Goal: Task Accomplishment & Management: Complete application form

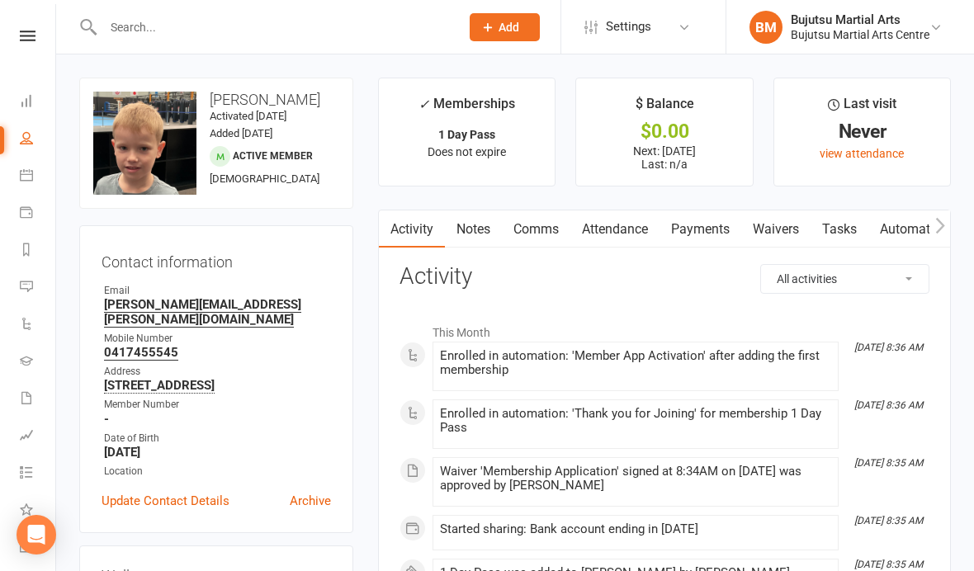
click at [216, 23] on input "text" at bounding box center [273, 27] width 350 height 23
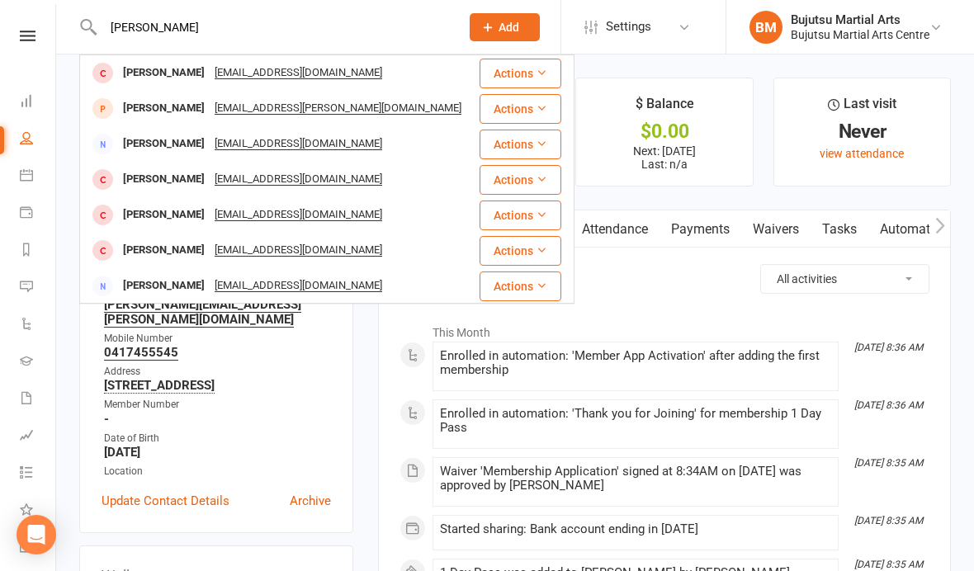
type input "[PERSON_NAME]"
click at [149, 69] on div "Benjamin Welsh" at bounding box center [164, 73] width 92 height 24
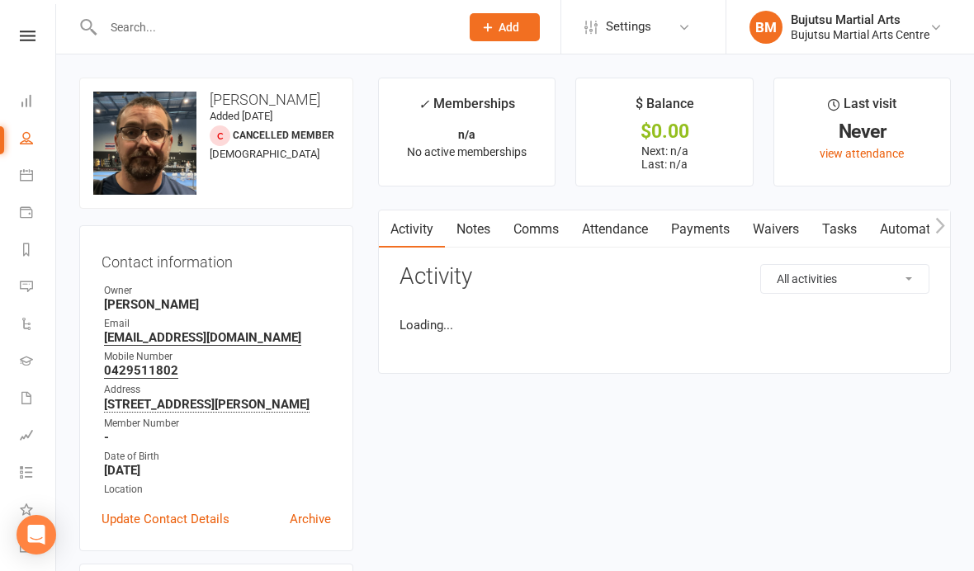
click at [790, 227] on link "Waivers" at bounding box center [776, 230] width 69 height 38
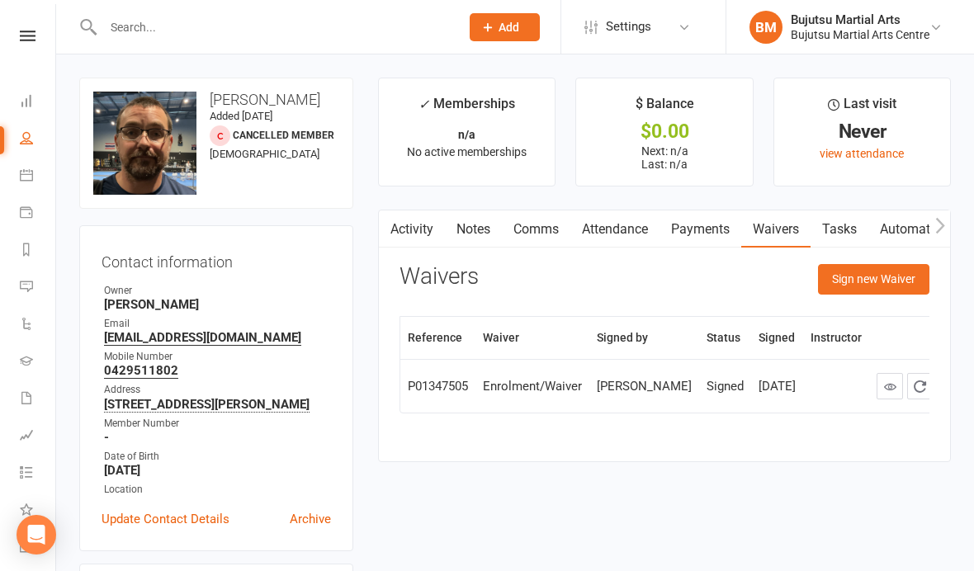
click at [870, 276] on button "Sign new Waiver" at bounding box center [873, 279] width 111 height 30
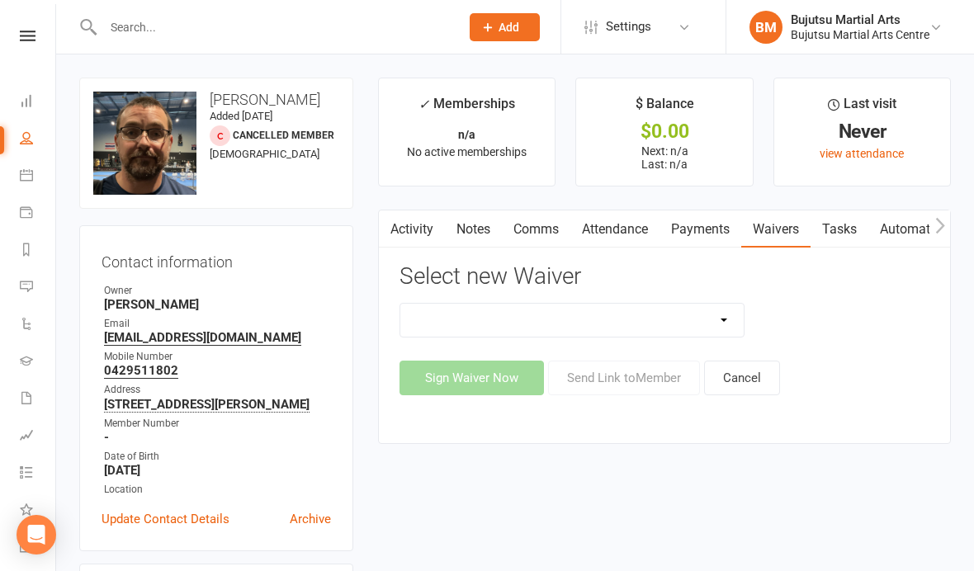
click at [602, 318] on select "Bujutsu Child Care Kids Karate Program Cash Upfront Membership Application Chan…" at bounding box center [573, 320] width 344 height 33
select select "272"
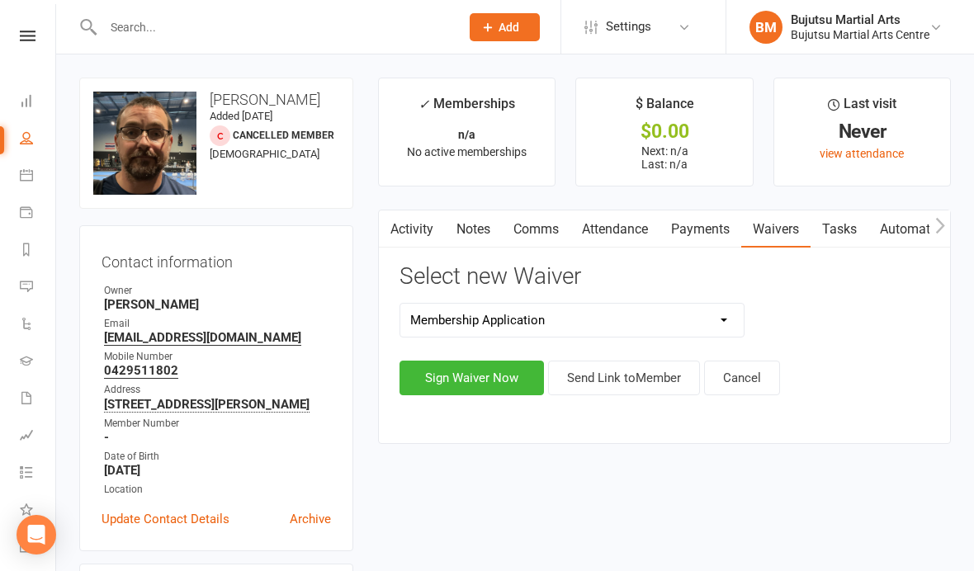
click at [473, 377] on button "Sign Waiver Now" at bounding box center [472, 378] width 145 height 35
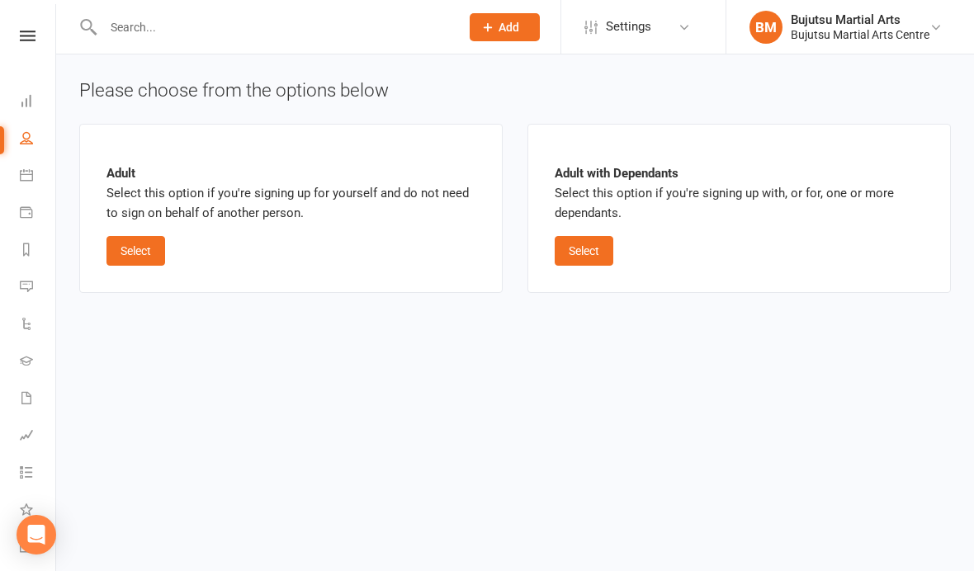
click at [590, 244] on button "Select" at bounding box center [584, 251] width 59 height 30
select select "bank_account"
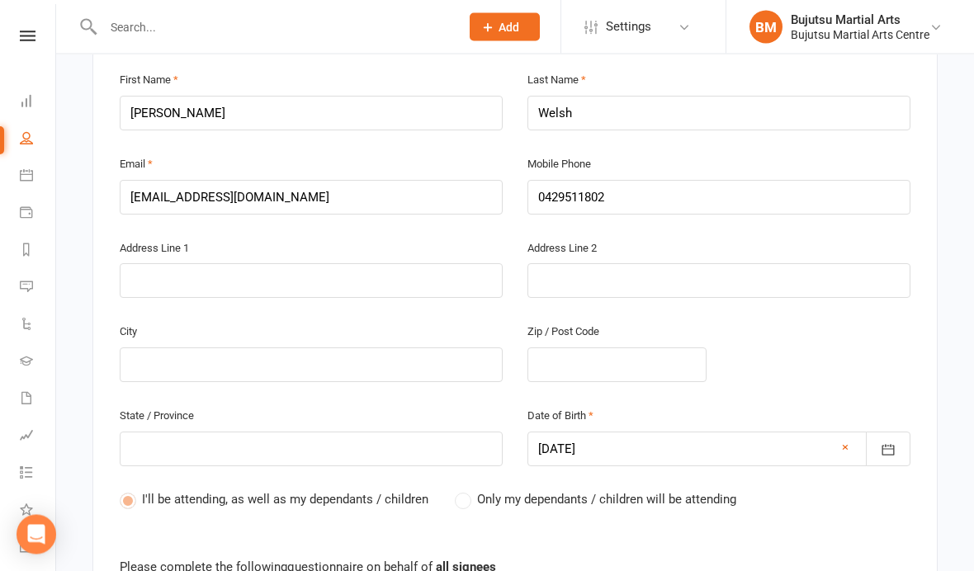
scroll to position [585, 0]
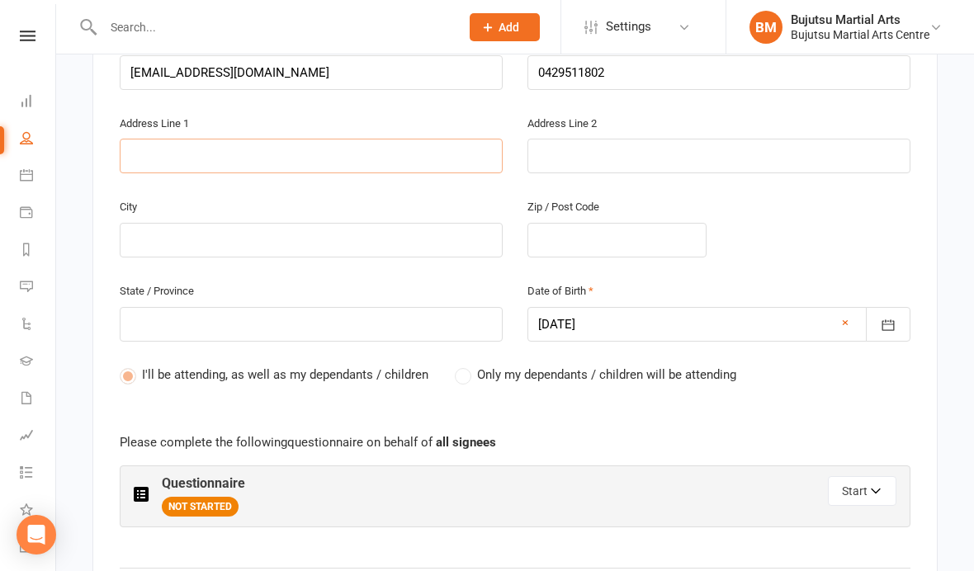
click at [277, 139] on input "text" at bounding box center [311, 156] width 383 height 35
type input "1"
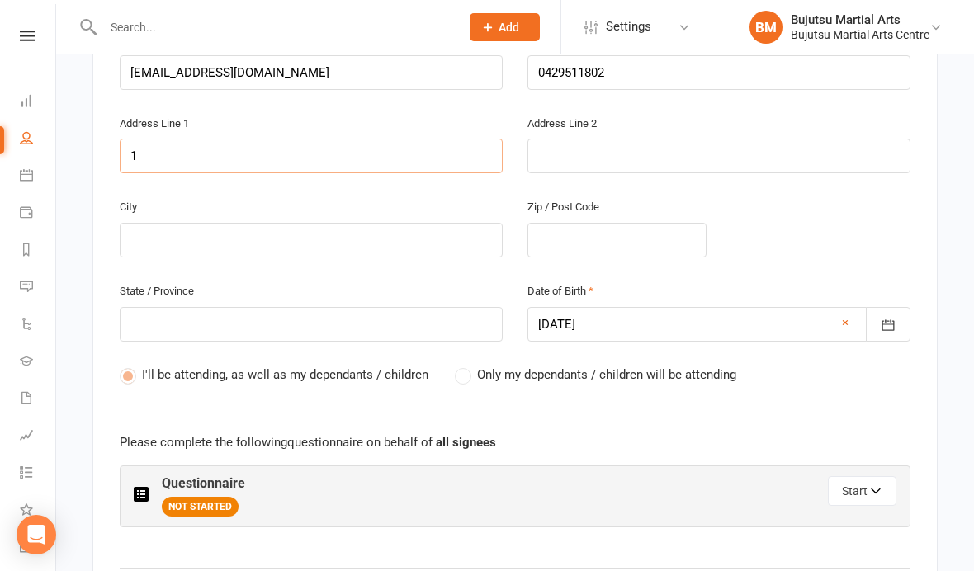
type input "17"
type input "17 C"
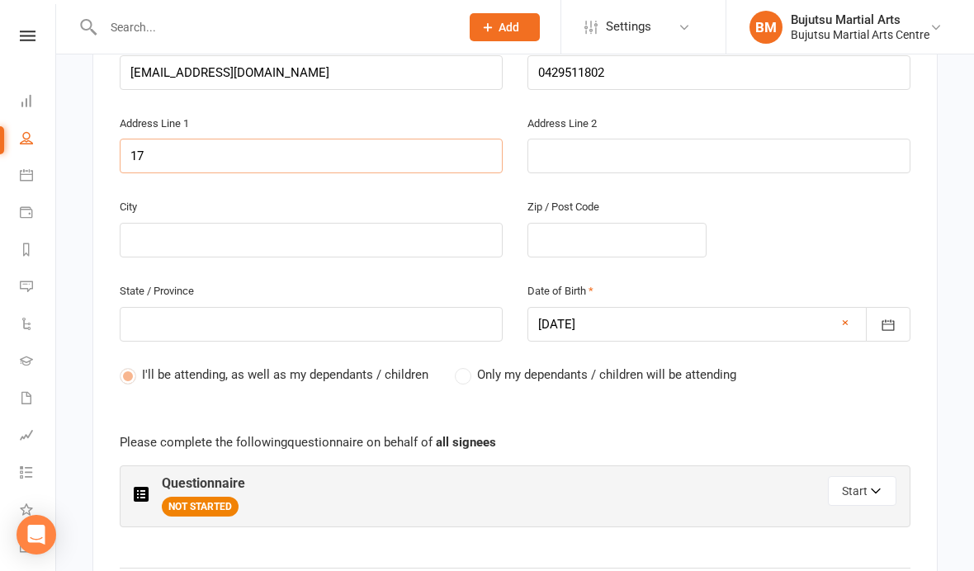
type input "17 C"
type input "17 Ch"
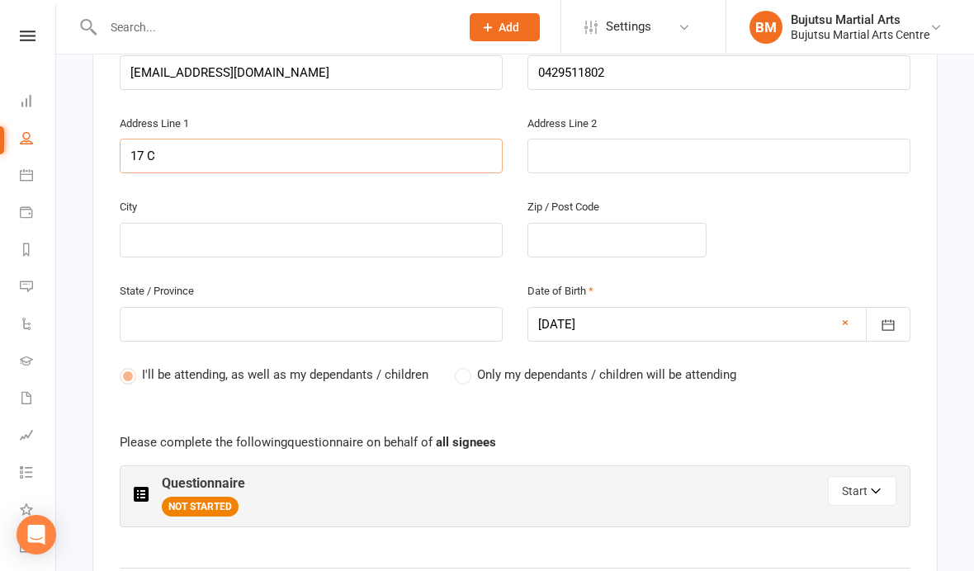
type input "17 Ch"
type input "17 Che"
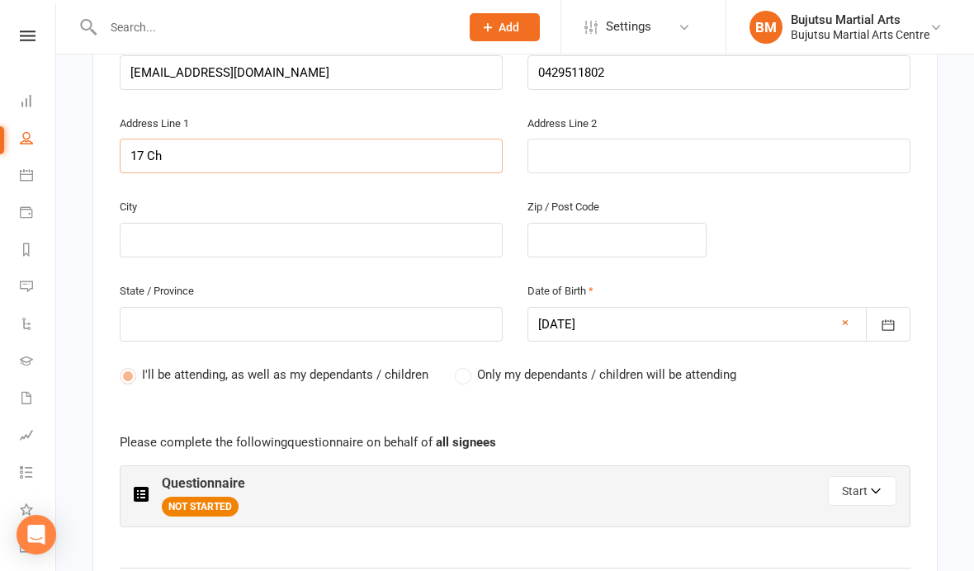
type input "17 Che"
type input "17 Chel"
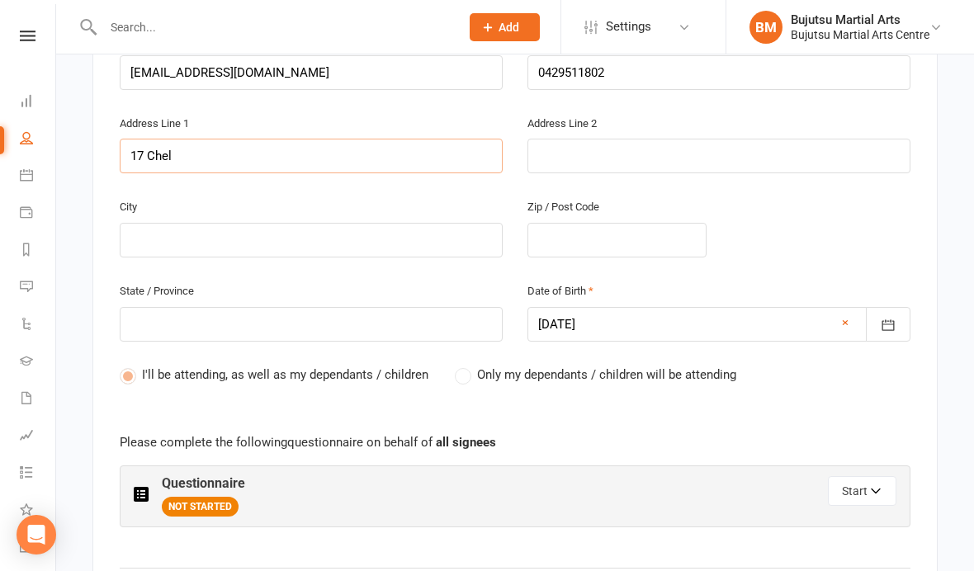
type input "17 Chels"
type input "17 Chelse"
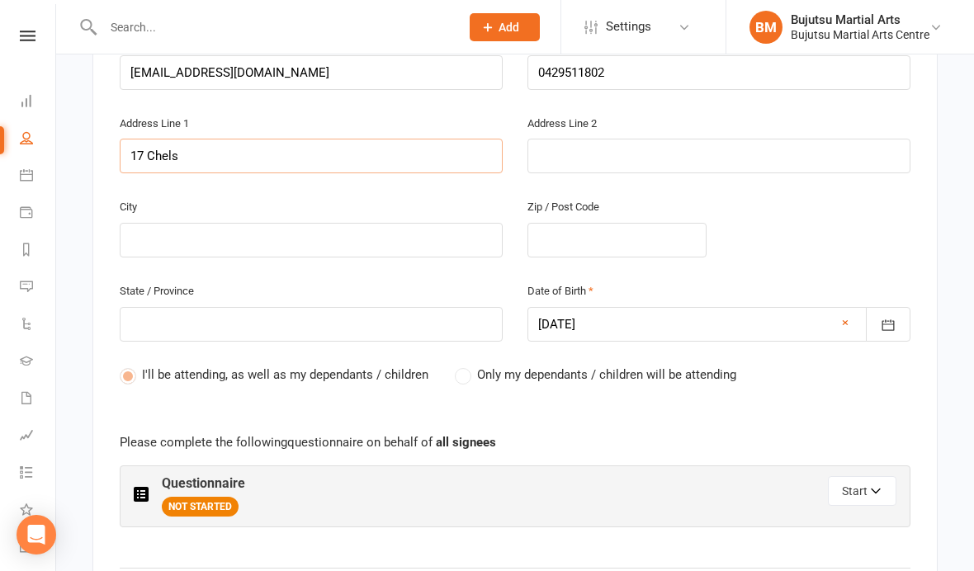
type input "17 Chelse"
type input "17 Chelsea"
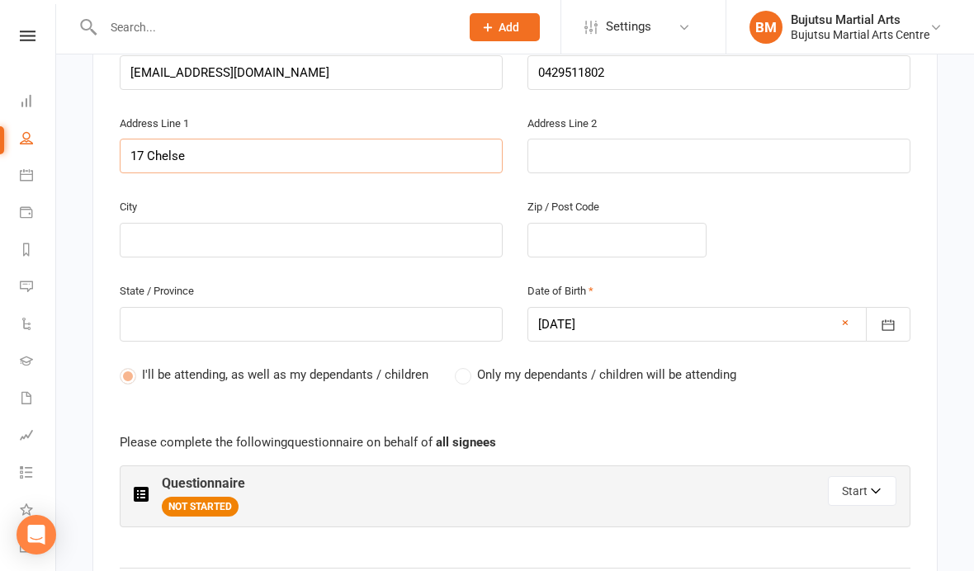
type input "17 Chelsea"
type input "17 Chelsea C"
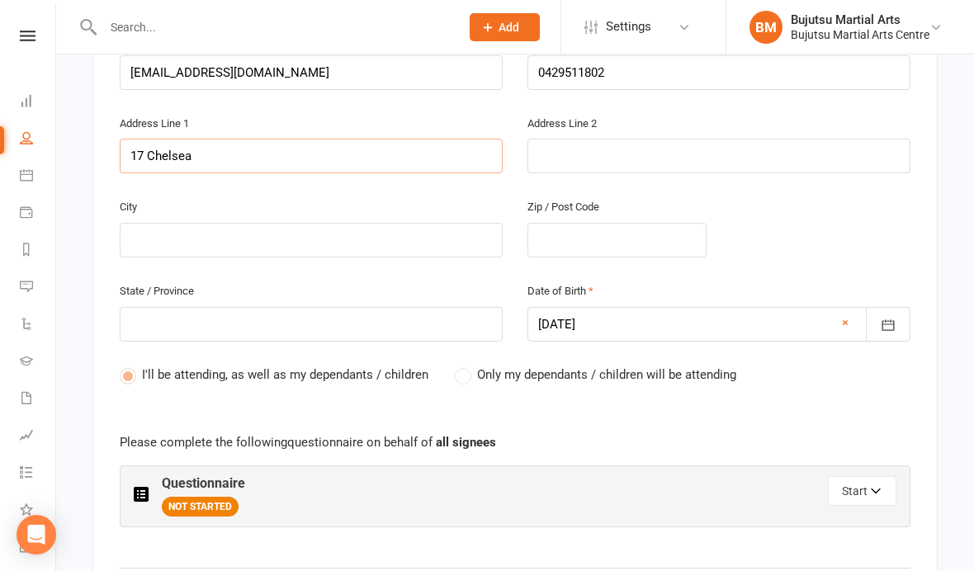
type input "17 Chelsea C"
type input "17 Chelsea Co"
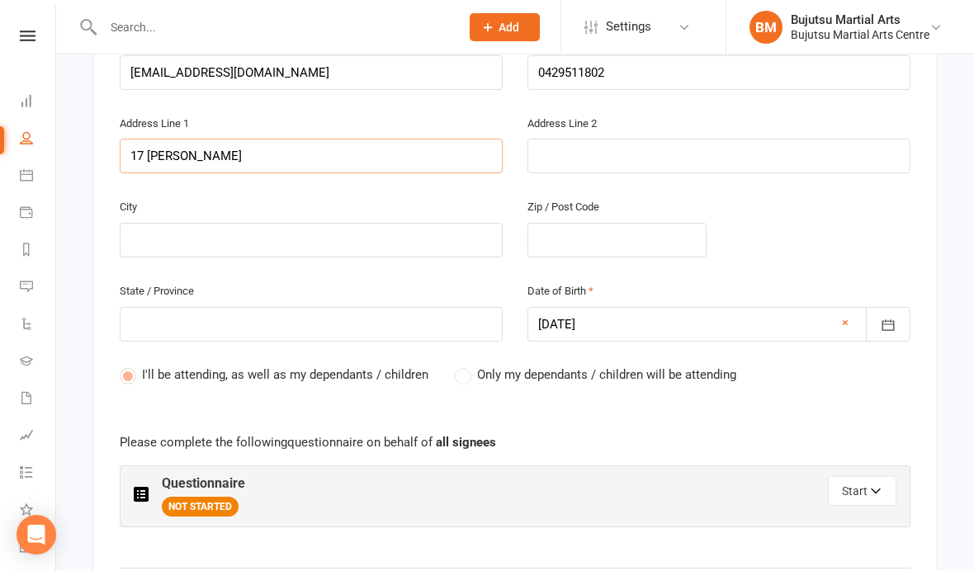
type input "17 Chelsea Cou"
type input "17 Chelsea Cour"
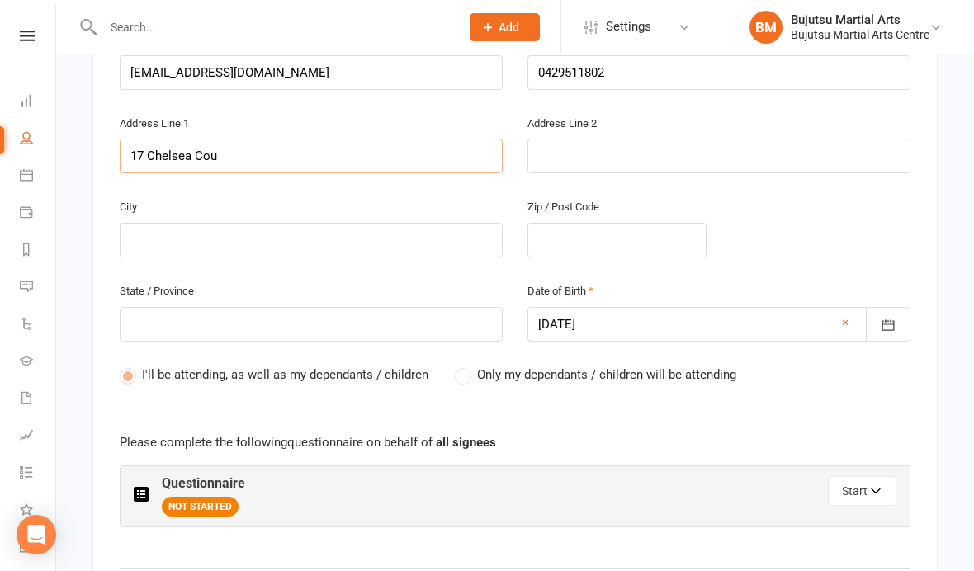
type input "17 Chelsea Cour"
type input "17 Chelsea Court"
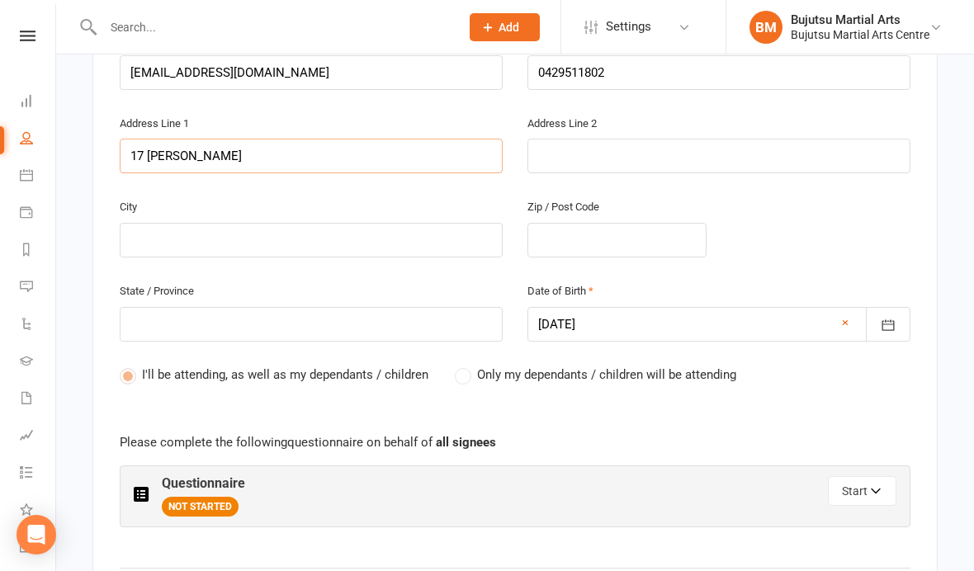
type input "17 Chelsea Court"
click at [303, 232] on input "text" at bounding box center [311, 240] width 383 height 35
type input "H"
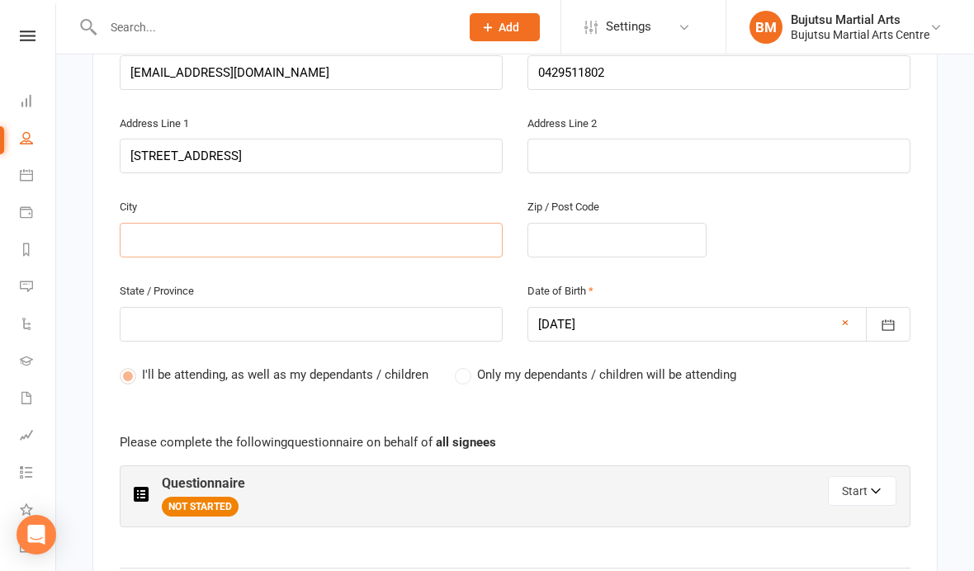
type input "H"
type input "Ha"
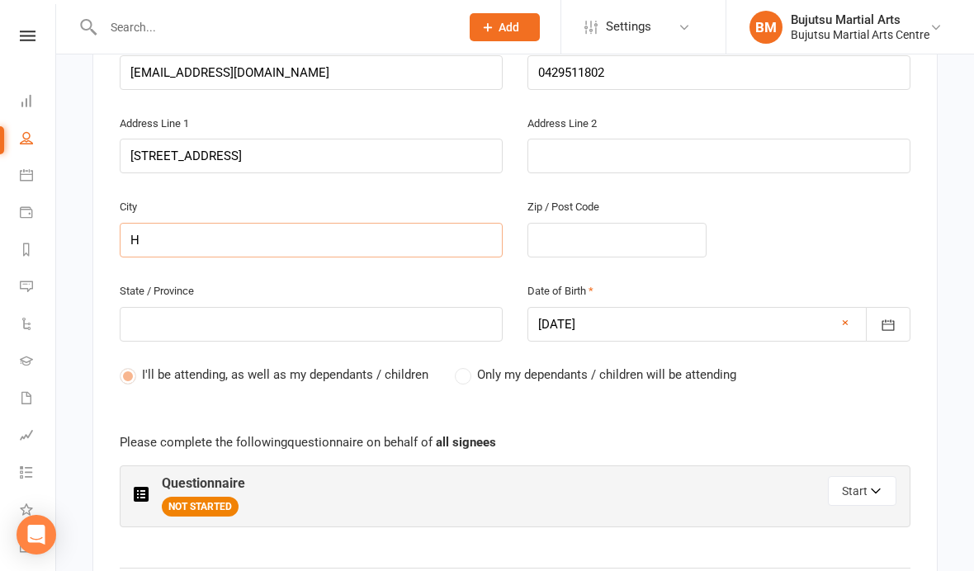
type input "Ha"
type input "Har"
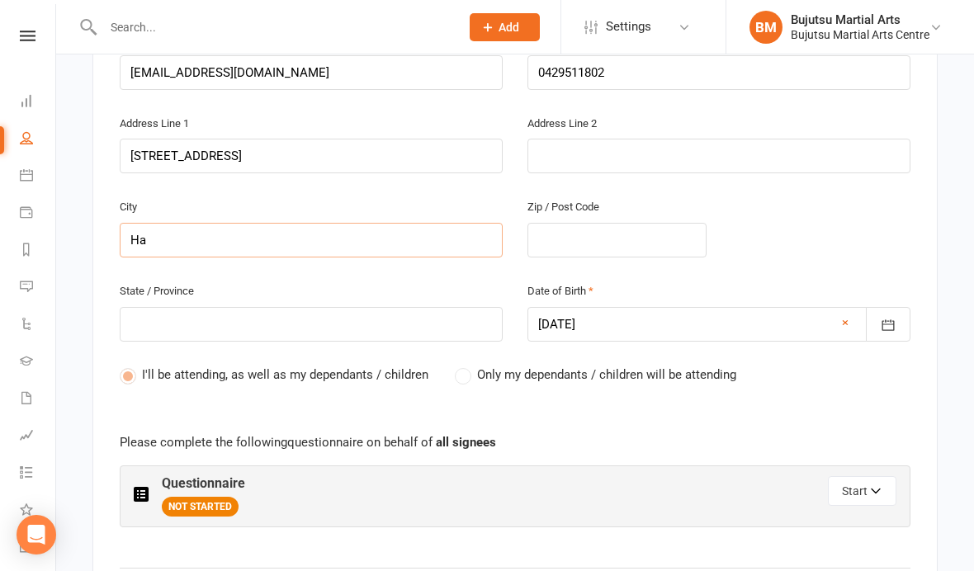
type input "Har"
type input "Harr"
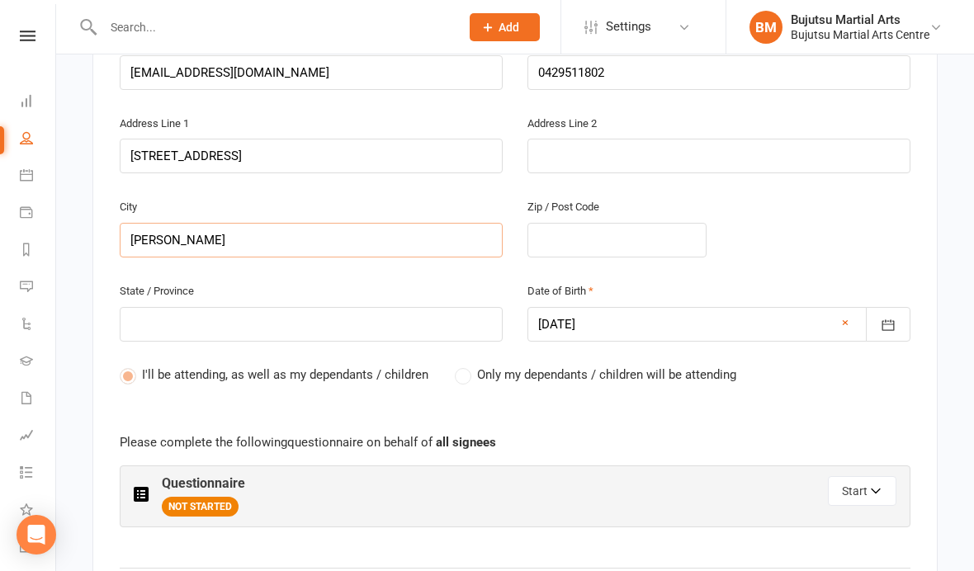
type input "Harri"
type input "Harrin"
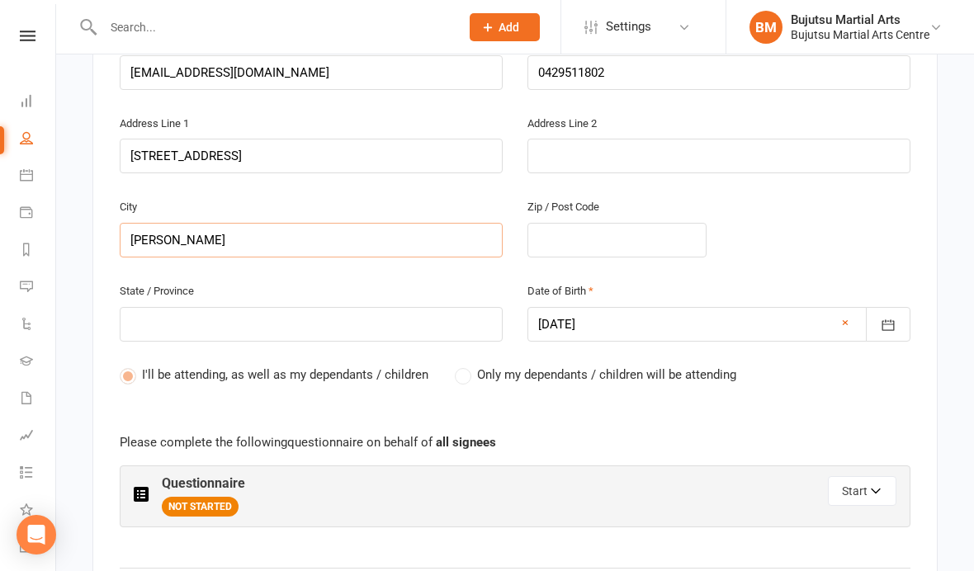
type input "Harrin"
type input "Harring"
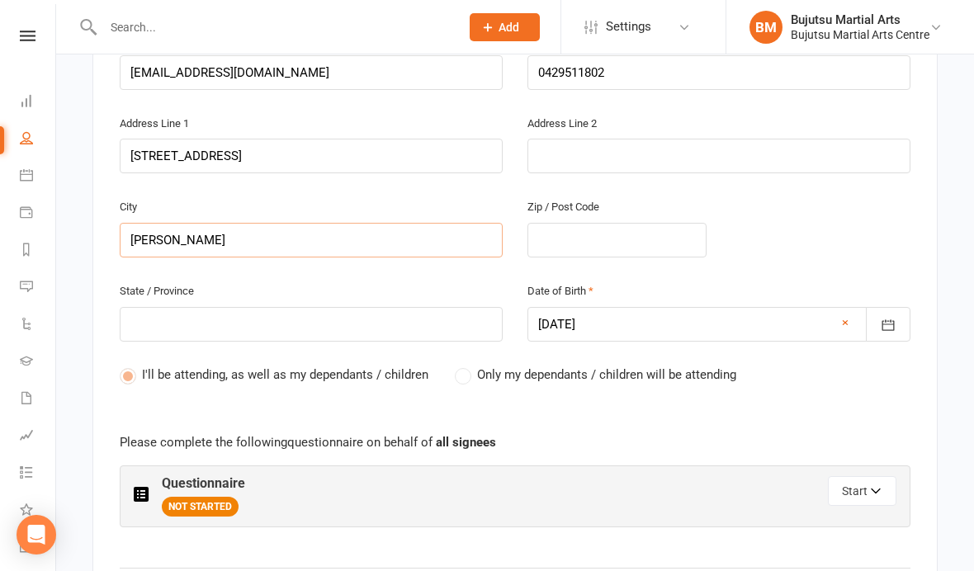
type input "Harring"
type input "Harringt"
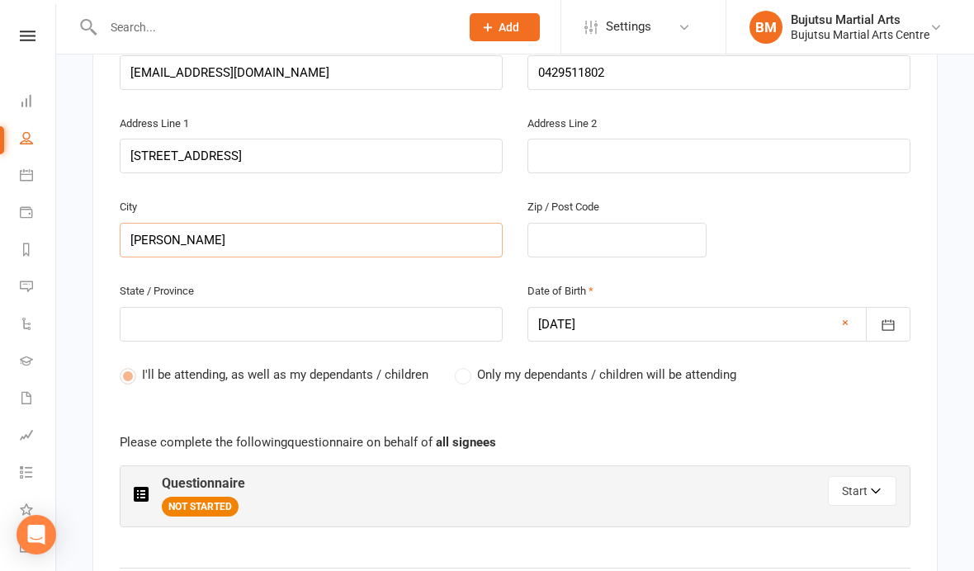
type input "Harringt"
type input "Harringth"
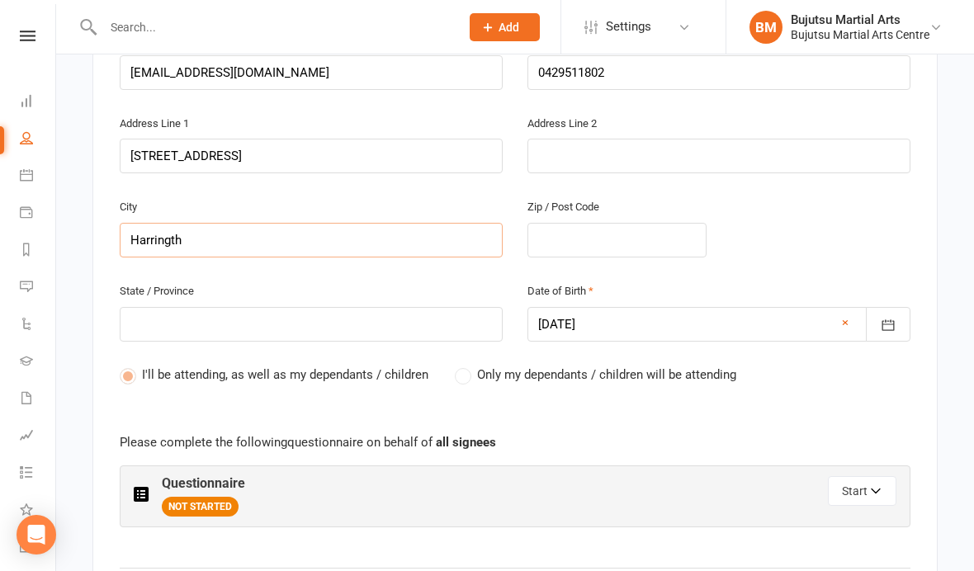
type input "Harringt"
type input "Harring"
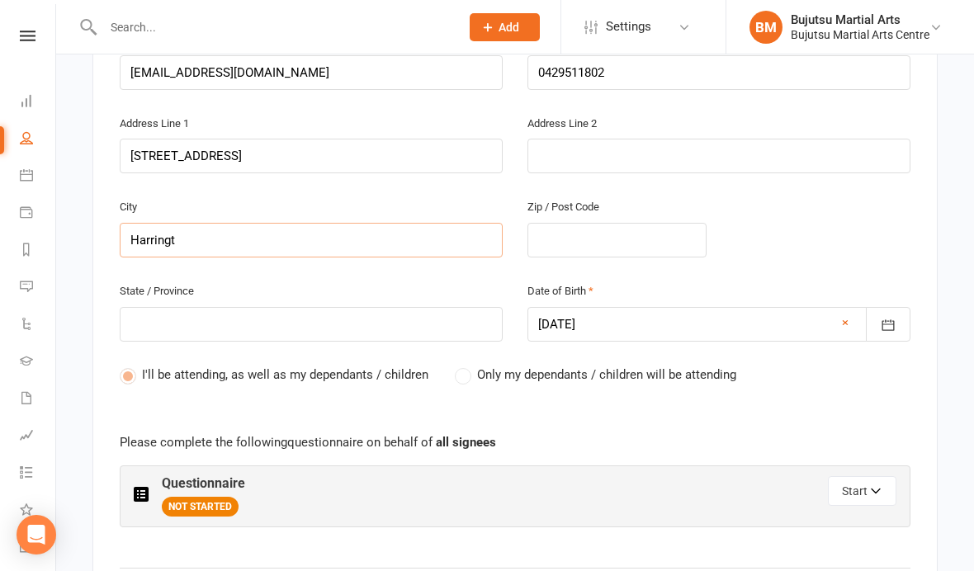
type input "Harring"
type input "Harringt"
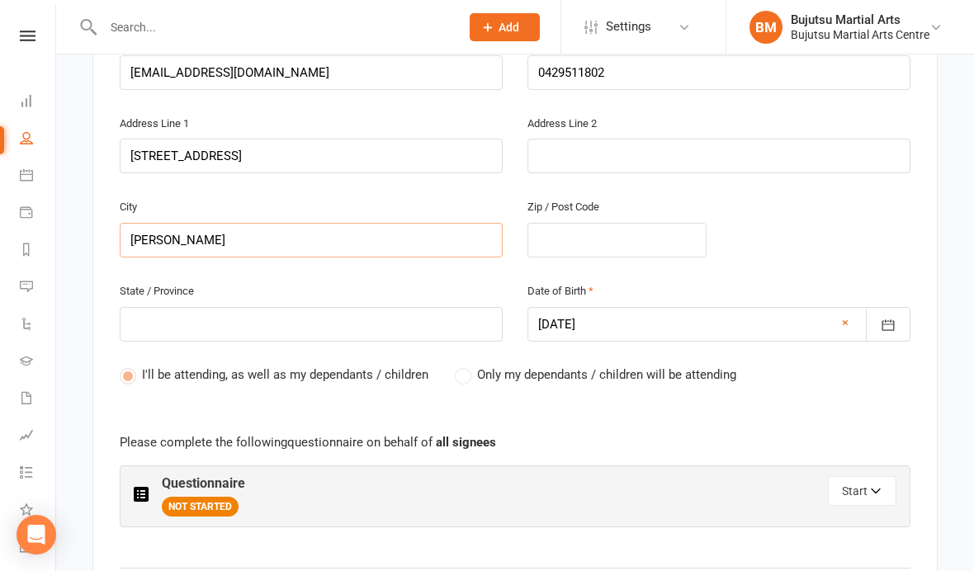
type input "Harringt"
type input "Harringto"
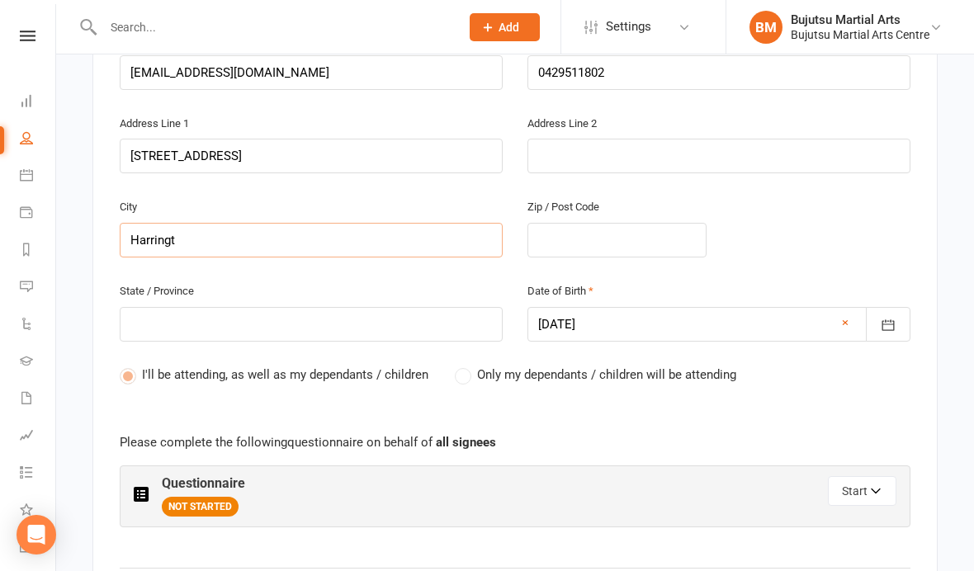
type input "Harringto"
type input "Harrington"
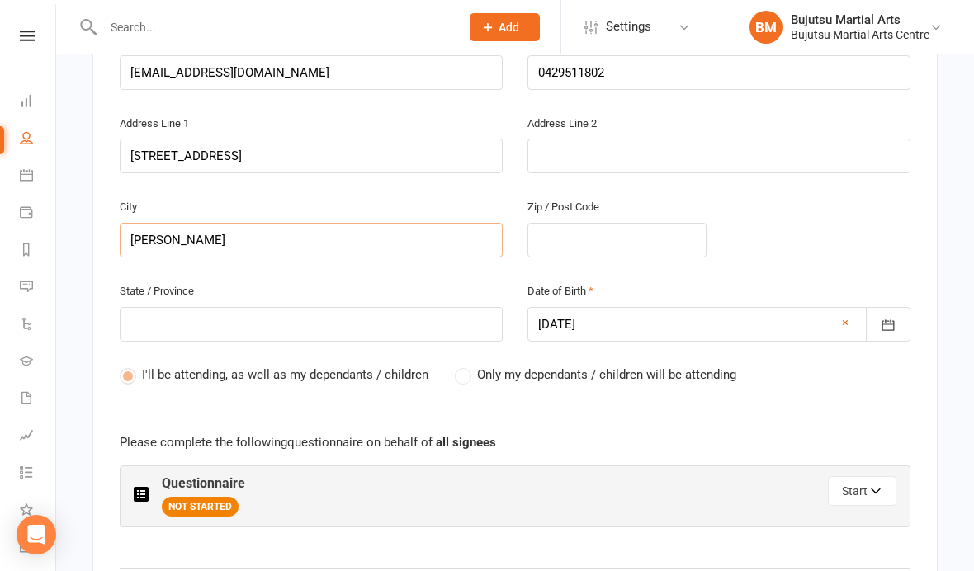
type input "Harrington P"
type input "Harrington Pa"
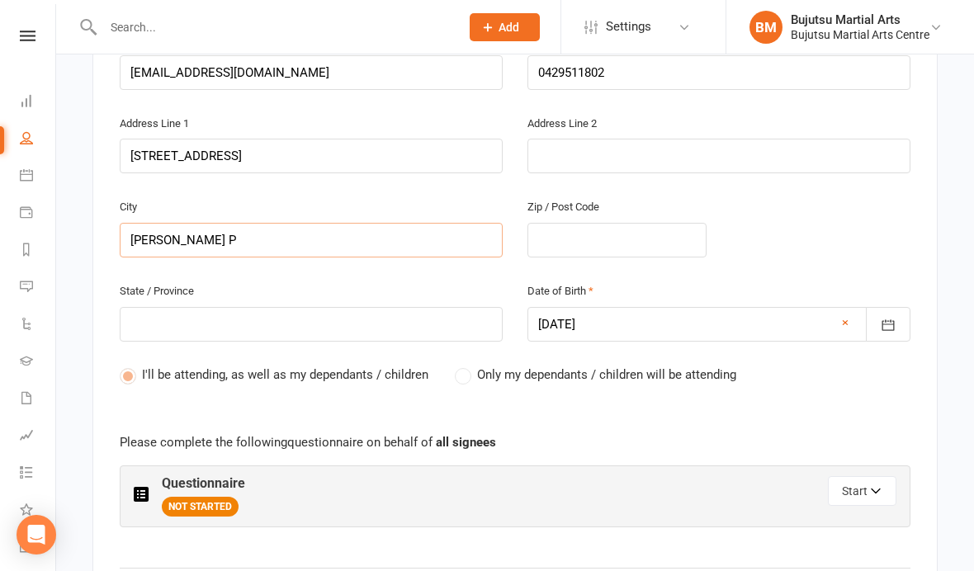
type input "Harrington Pa"
type input "Harrington Par"
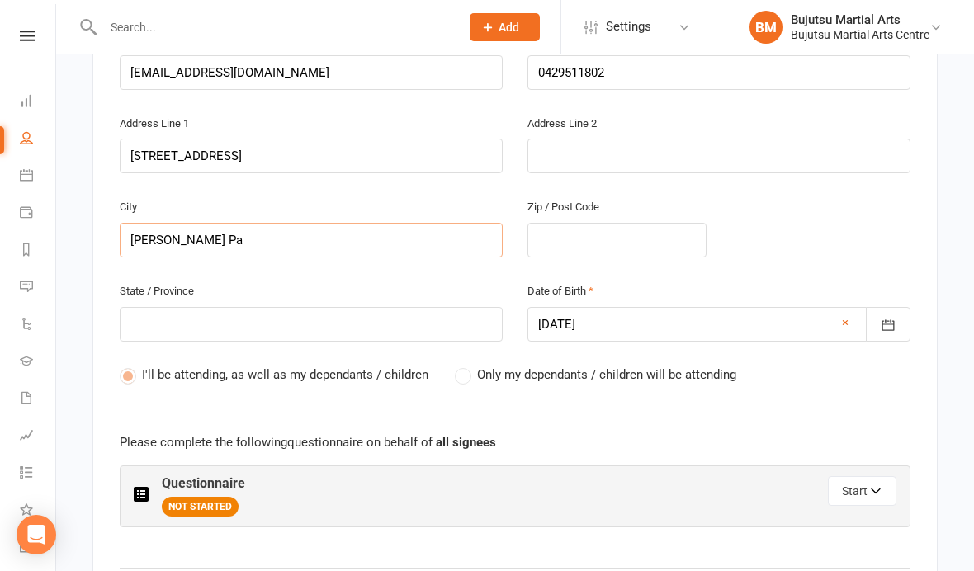
type input "Harrington Par"
type input "Harrington Park"
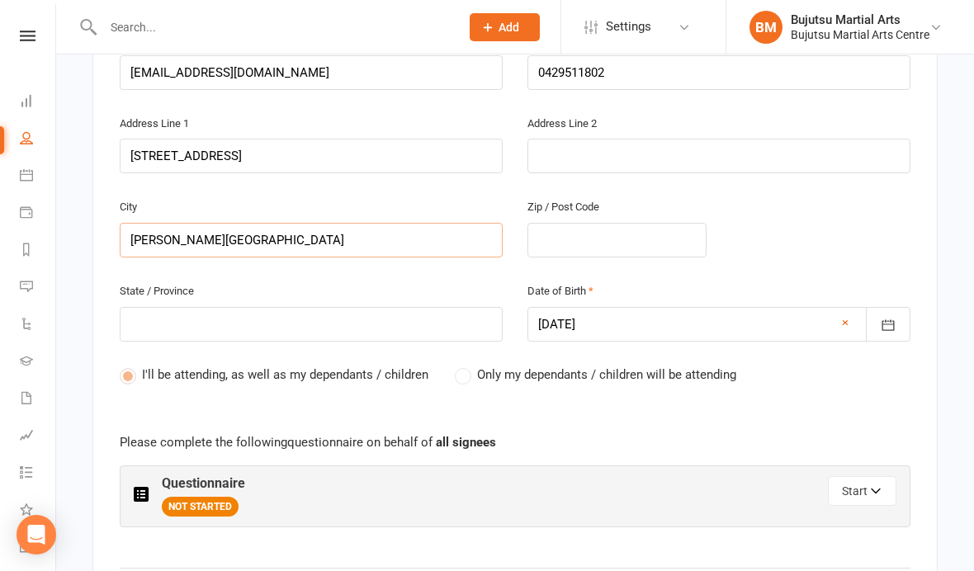
type input "Harrington Park"
click at [600, 224] on input "text" at bounding box center [617, 240] width 179 height 35
type input "2"
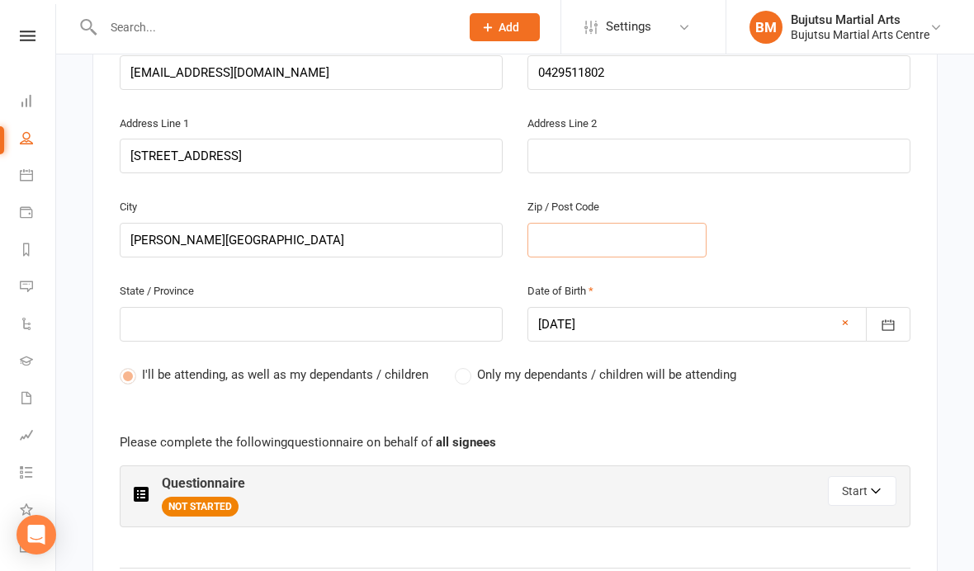
type input "2"
type input "25"
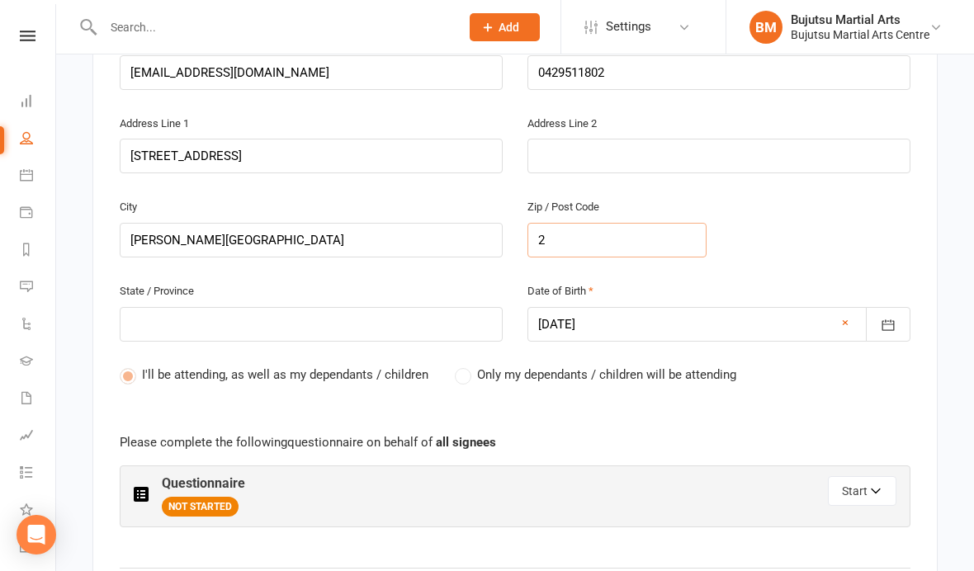
type input "25"
type input "256"
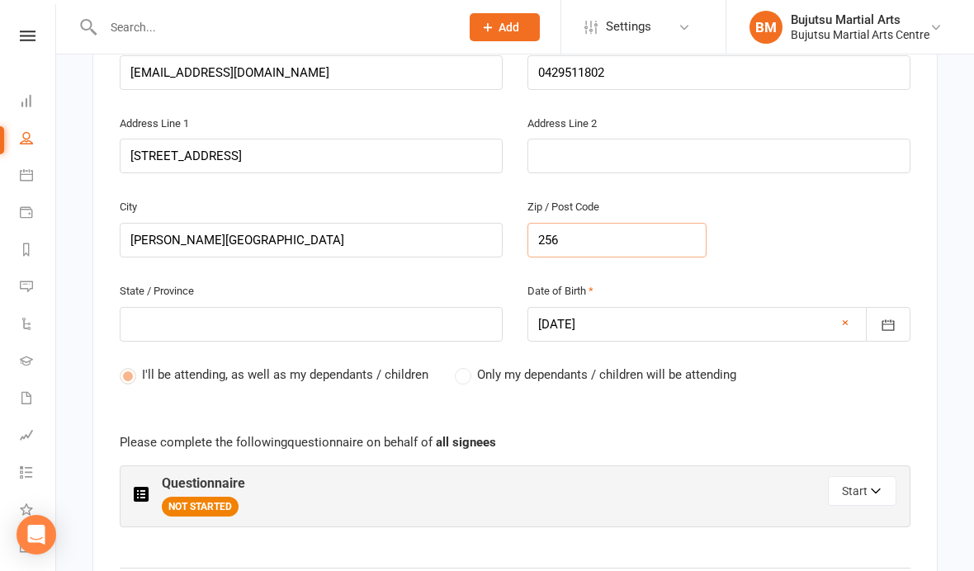
type input "2567"
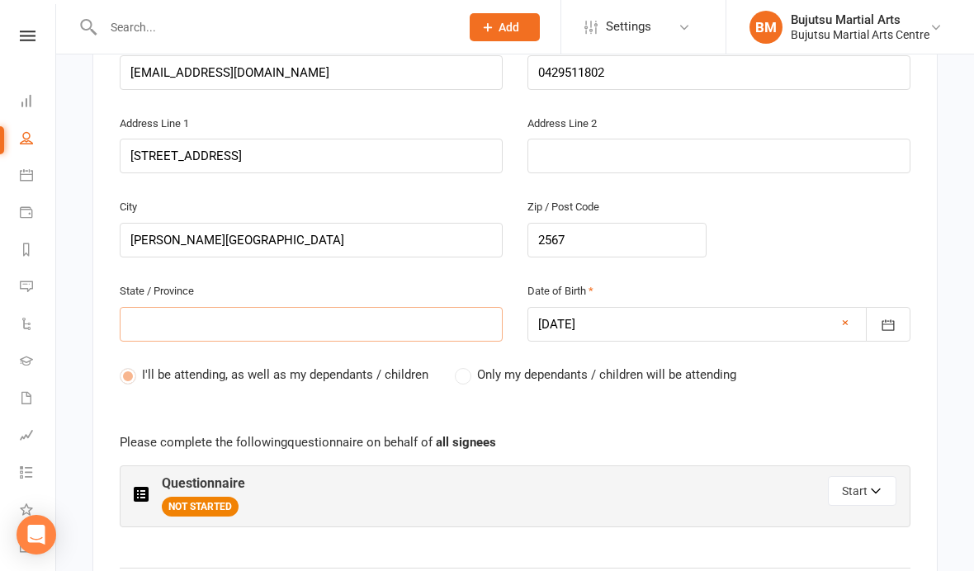
click at [323, 336] on input "text" at bounding box center [311, 324] width 383 height 35
type input "N"
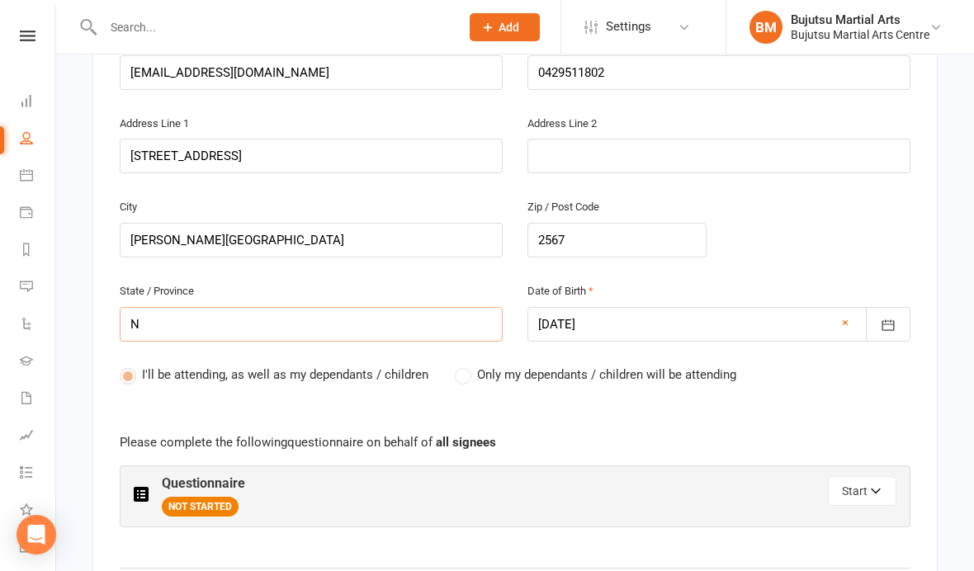
type input "NS"
type input "NSW"
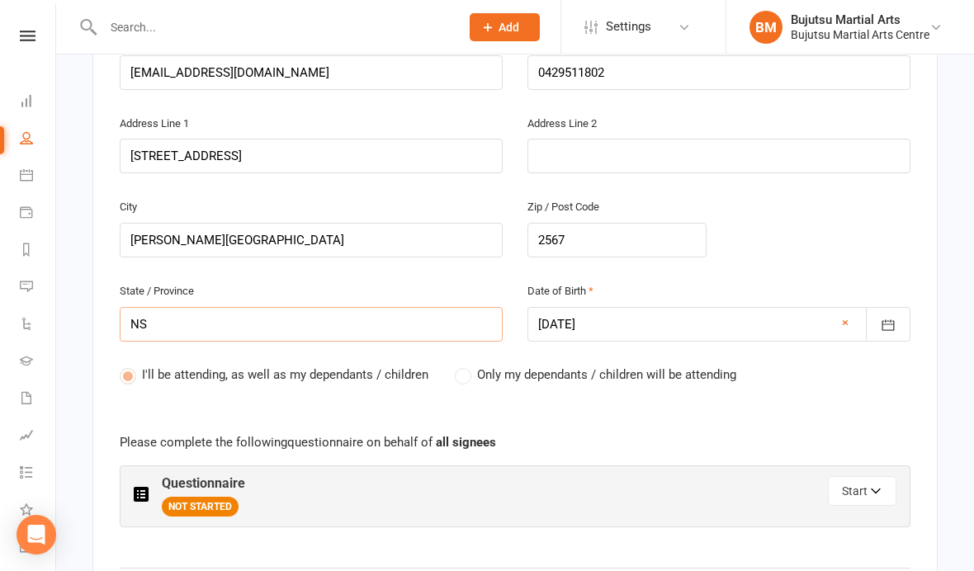
type input "NSW"
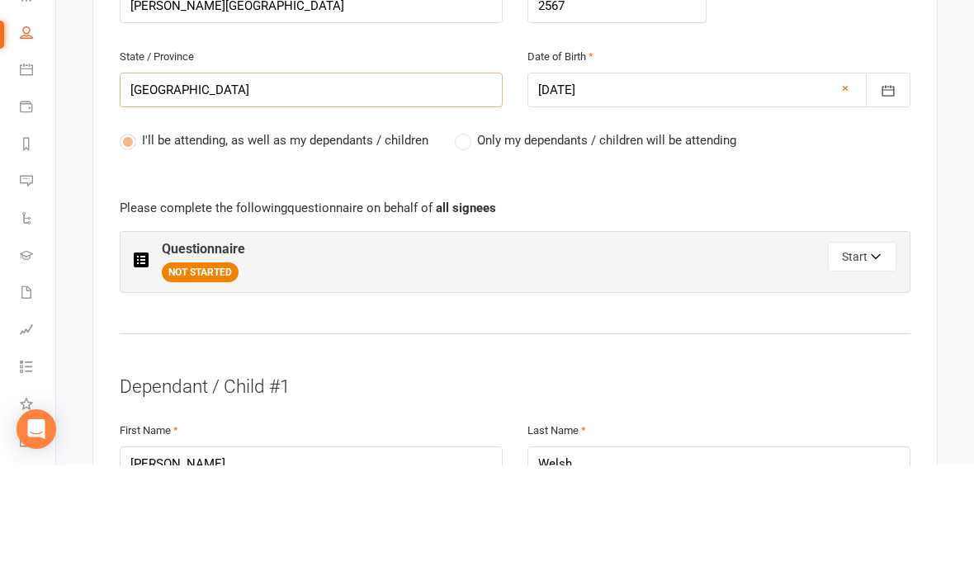
scroll to position [728, 0]
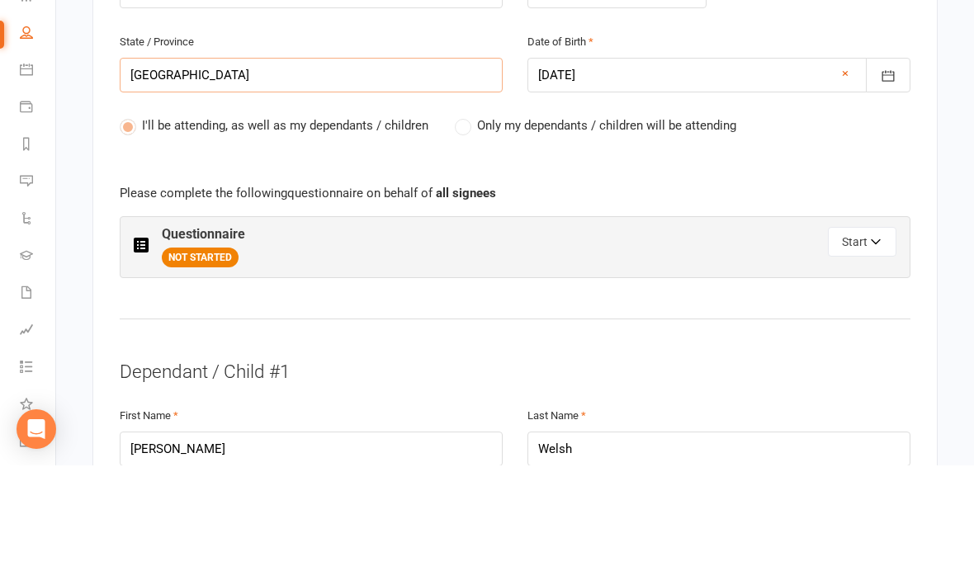
type input "NSW"
click at [884, 333] on button "Start" at bounding box center [862, 348] width 69 height 30
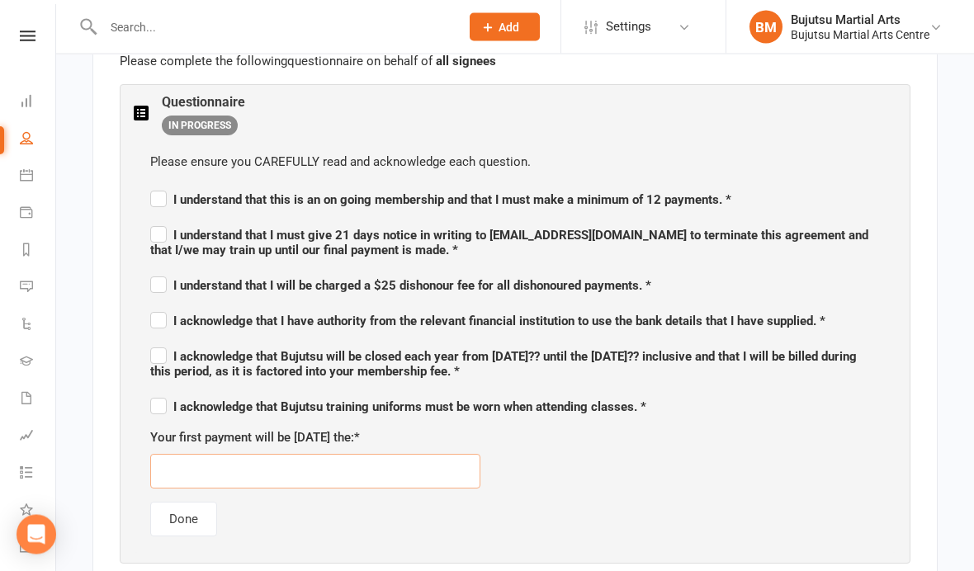
click at [416, 466] on input "text" at bounding box center [315, 472] width 330 height 35
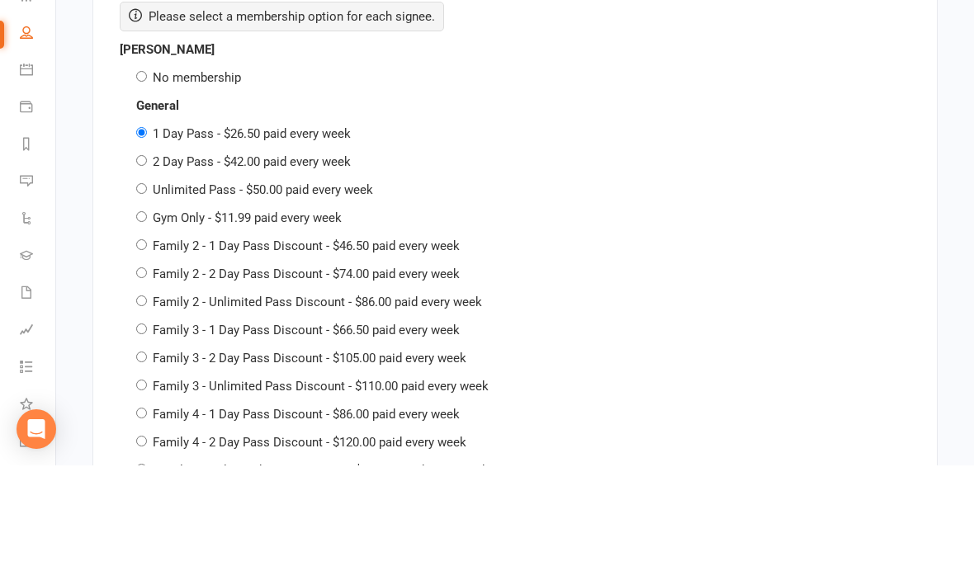
scroll to position [3567, 0]
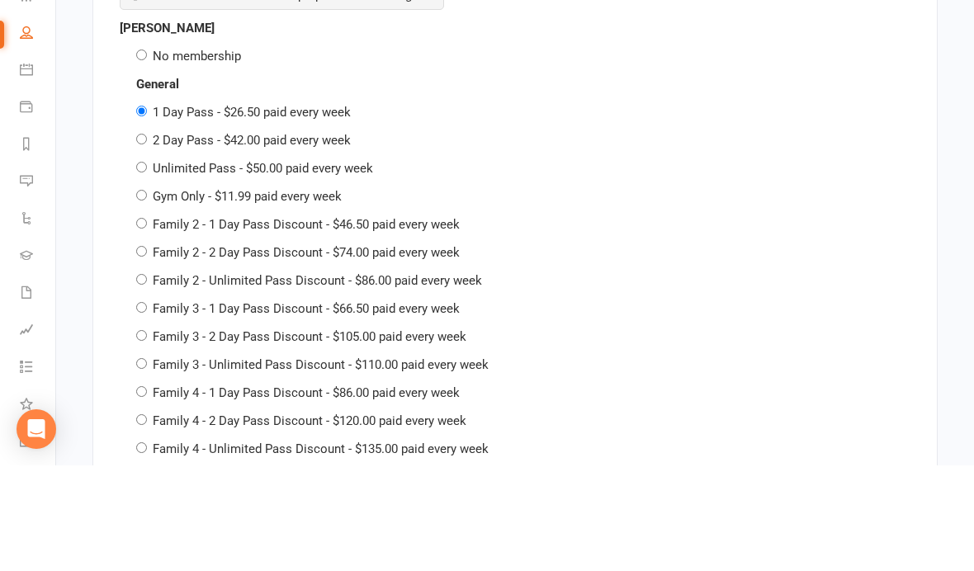
type input "19/09/2025"
click at [241, 491] on label "Family 4 - 1 Day Pass Discount - $86.00 paid every week" at bounding box center [306, 498] width 307 height 15
click at [147, 492] on input "Family 4 - 1 Day Pass Discount - $86.00 paid every week" at bounding box center [141, 497] width 11 height 11
radio input "true"
radio input "false"
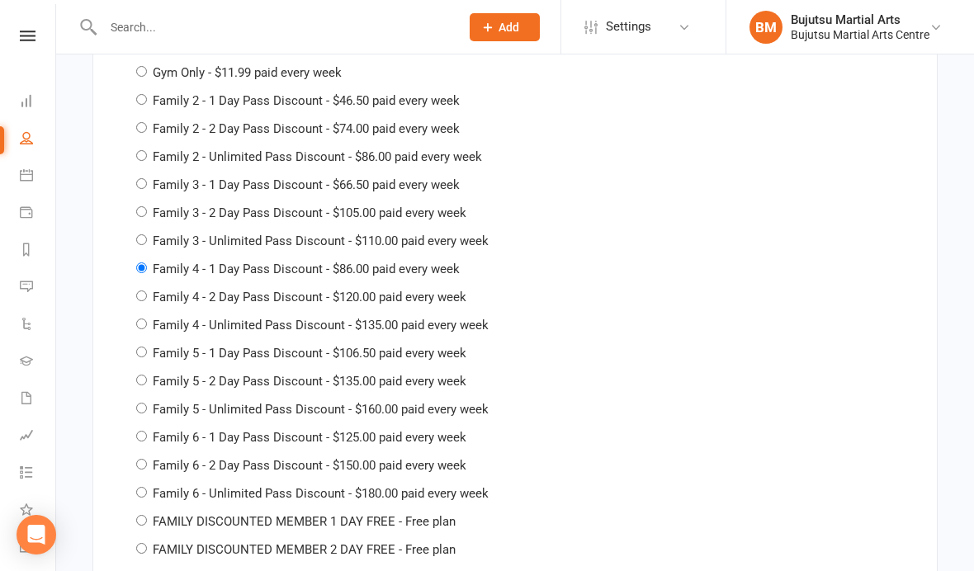
scroll to position [3806, 0]
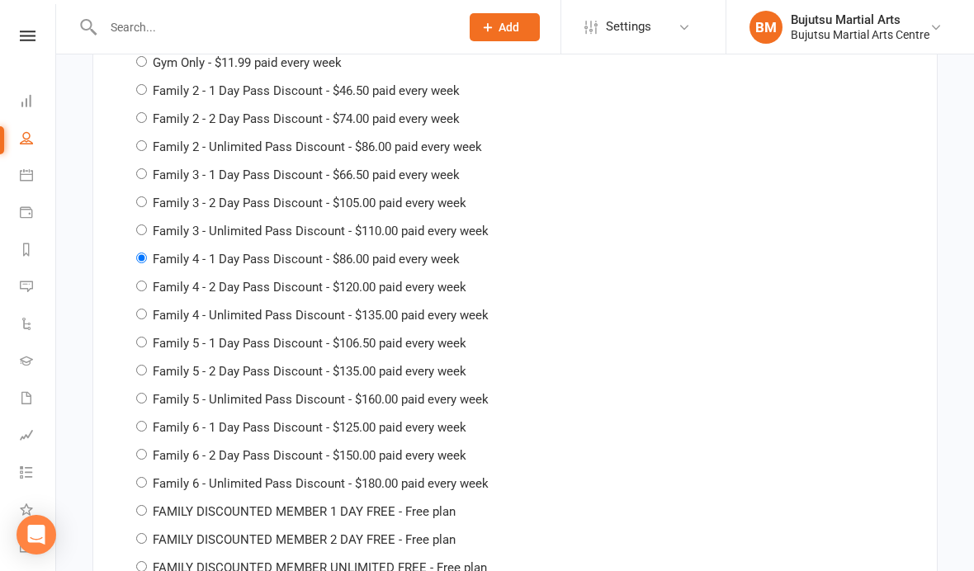
click at [338, 280] on label "Family 4 - 2 Day Pass Discount - $120.00 paid every week" at bounding box center [310, 287] width 314 height 15
click at [147, 281] on input "Family 4 - 2 Day Pass Discount - $120.00 paid every week" at bounding box center [141, 286] width 11 height 11
radio input "true"
radio input "false"
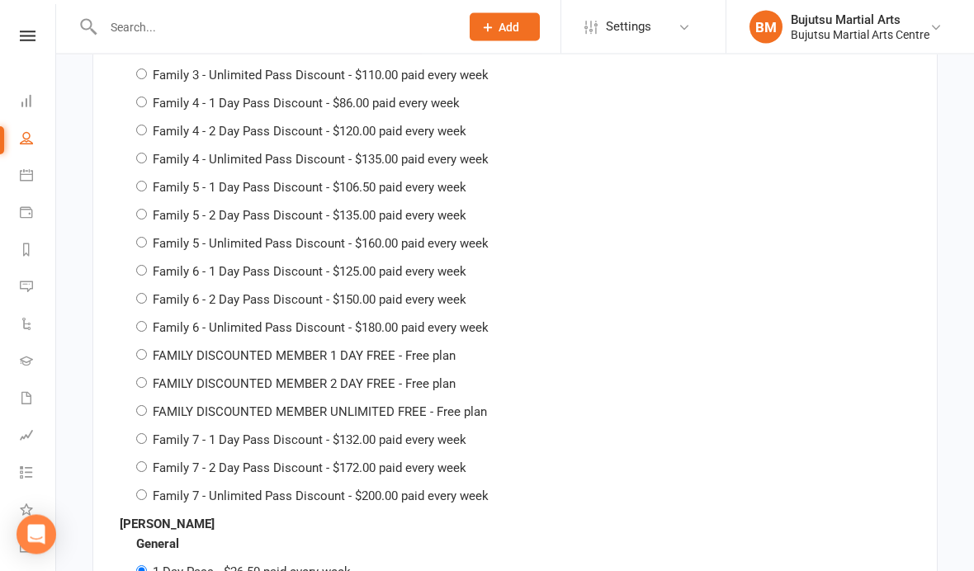
scroll to position [4759, 0]
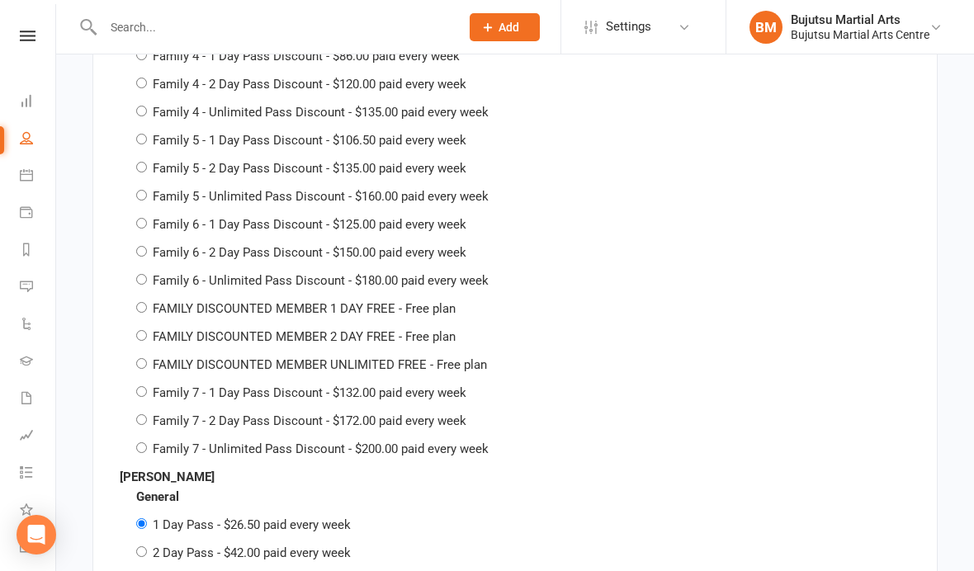
click at [401, 330] on label "FAMILY DISCOUNTED MEMBER 2 DAY FREE - Free plan" at bounding box center [304, 337] width 303 height 15
click at [147, 330] on input "FAMILY DISCOUNTED MEMBER 2 DAY FREE - Free plan" at bounding box center [141, 335] width 11 height 11
radio input "true"
radio input "false"
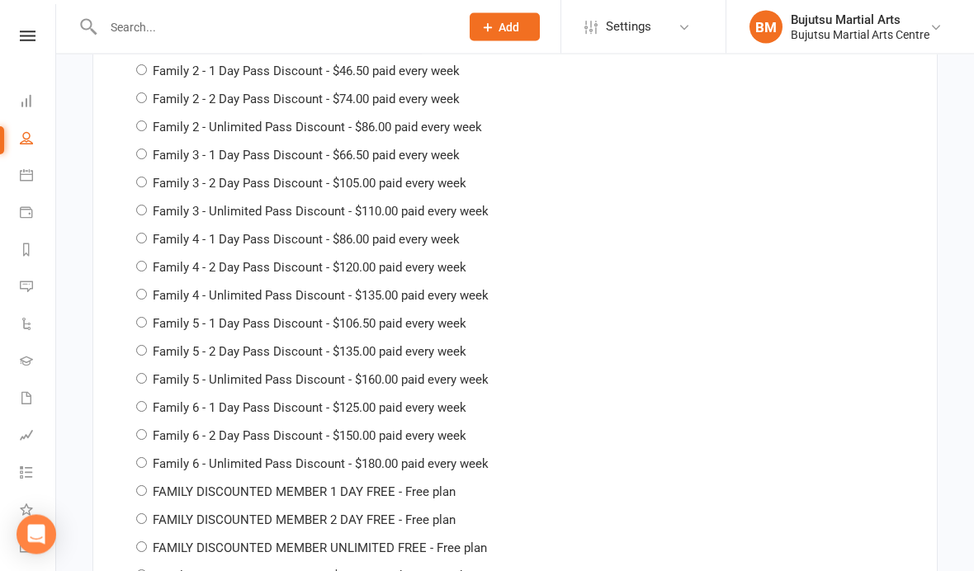
scroll to position [5337, 0]
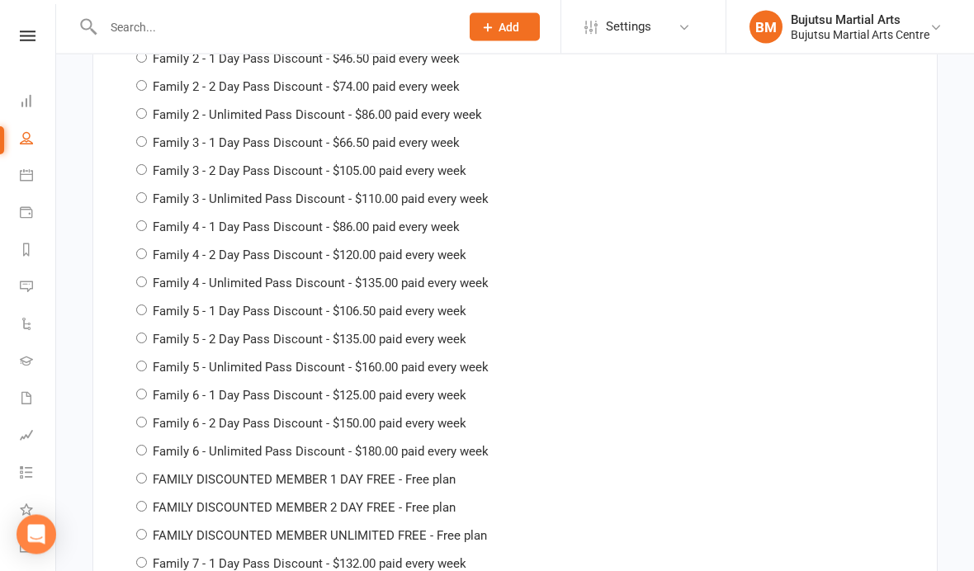
click at [443, 501] on label "FAMILY DISCOUNTED MEMBER 2 DAY FREE - Free plan" at bounding box center [304, 508] width 303 height 15
click at [147, 502] on input "FAMILY DISCOUNTED MEMBER 2 DAY FREE - Free plan" at bounding box center [141, 507] width 11 height 11
radio input "true"
radio input "false"
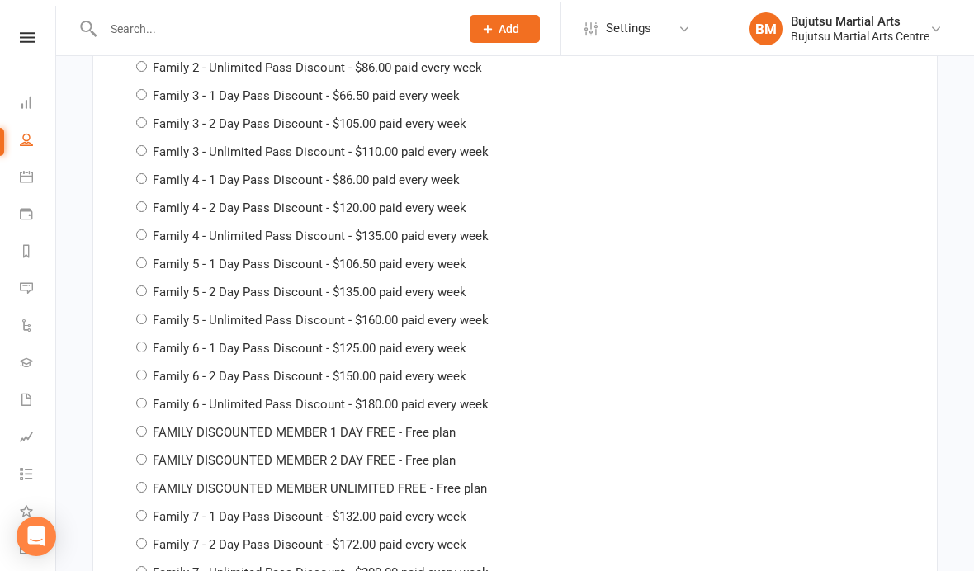
click at [437, 452] on label "FAMILY DISCOUNTED MEMBER 2 DAY FREE - Free plan" at bounding box center [304, 459] width 303 height 15
click at [147, 453] on input "FAMILY DISCOUNTED MEMBER 2 DAY FREE - Free plan" at bounding box center [141, 458] width 11 height 11
radio input "true"
radio input "false"
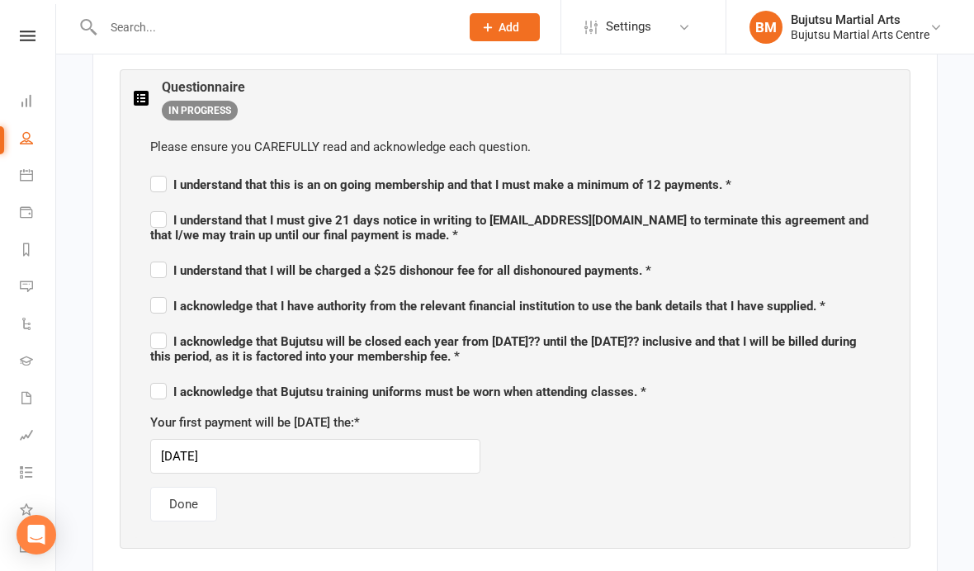
scroll to position [988, 0]
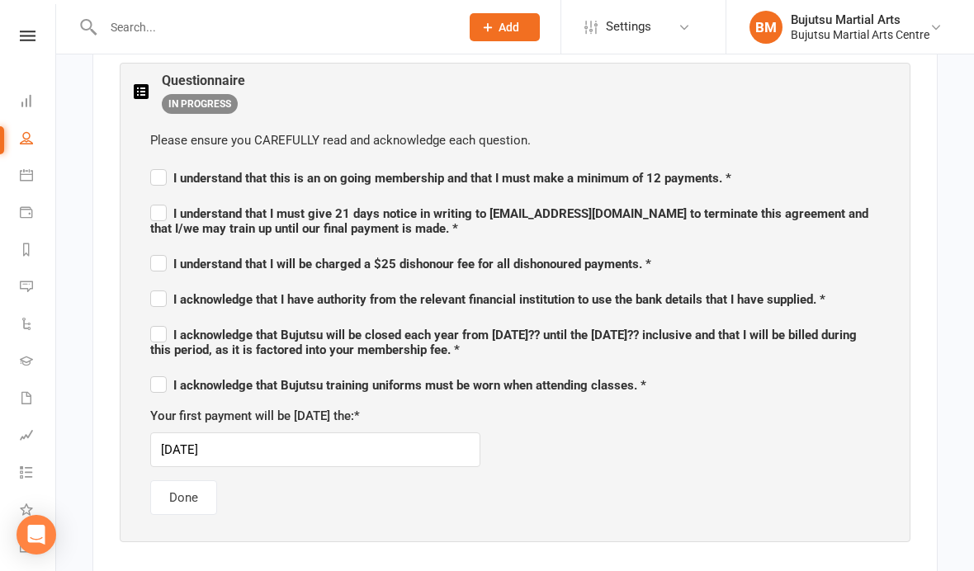
click at [169, 166] on span "I understand that this is an on going membership and that I must make a minimum…" at bounding box center [440, 176] width 581 height 20
click at [169, 164] on input "I understand that this is an on going membership and that I must make a minimum…" at bounding box center [440, 164] width 581 height 0
checkbox input "true"
click at [177, 220] on span "I understand that I must give 21 days notice in writing to admin@bujutsumartial…" at bounding box center [509, 221] width 718 height 30
click at [177, 199] on input "I understand that I must give 21 days notice in writing to admin@bujutsumartial…" at bounding box center [515, 199] width 730 height 0
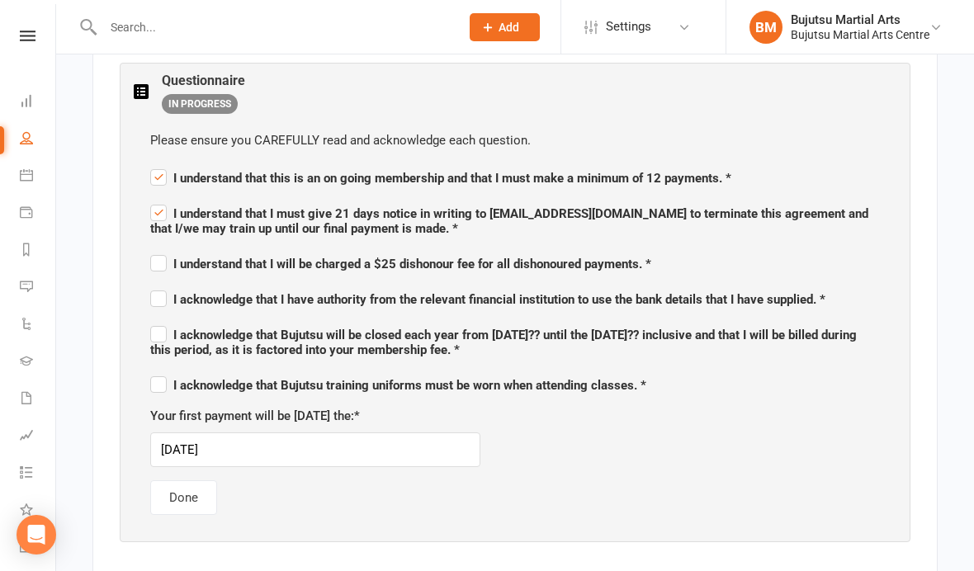
checkbox input "true"
click at [151, 262] on label "I understand that I will be charged a $25 dishonour fee for all dishonoured pay…" at bounding box center [400, 262] width 501 height 20
click at [151, 249] on input "I understand that I will be charged a $25 dishonour fee for all dishonoured pay…" at bounding box center [400, 249] width 501 height 0
checkbox input "true"
click at [161, 297] on label "I acknowledge that I have authority from the relevant financial institution to …" at bounding box center [488, 297] width 676 height 20
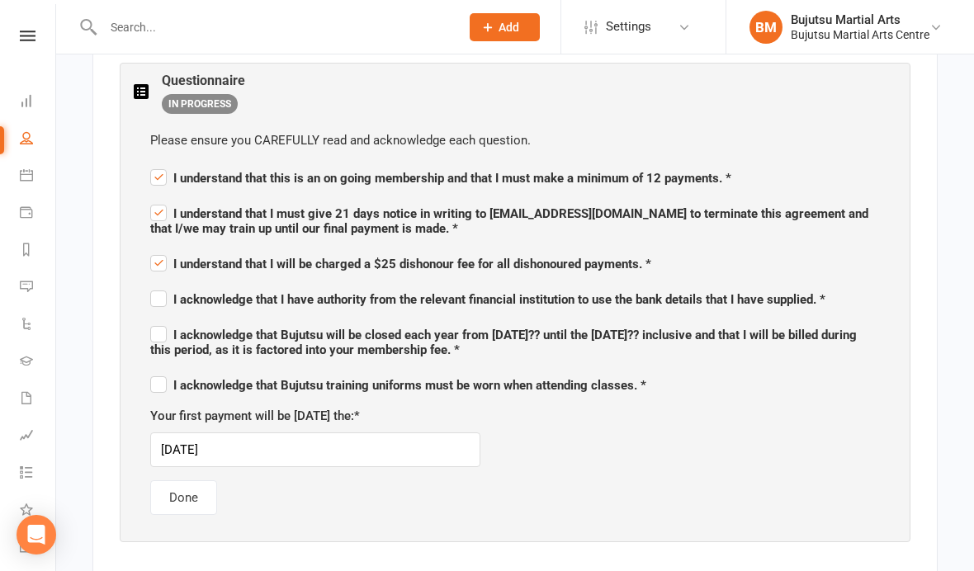
click at [161, 285] on input "I acknowledge that I have authority from the relevant financial institution to …" at bounding box center [488, 285] width 676 height 0
checkbox input "true"
click at [161, 324] on label "I acknowledge that Bujutsu will be closed each year from 23rd December 20?? unt…" at bounding box center [515, 340] width 730 height 35
click at [161, 320] on input "I acknowledge that Bujutsu will be closed each year from 23rd December 20?? unt…" at bounding box center [515, 320] width 730 height 0
checkbox input "true"
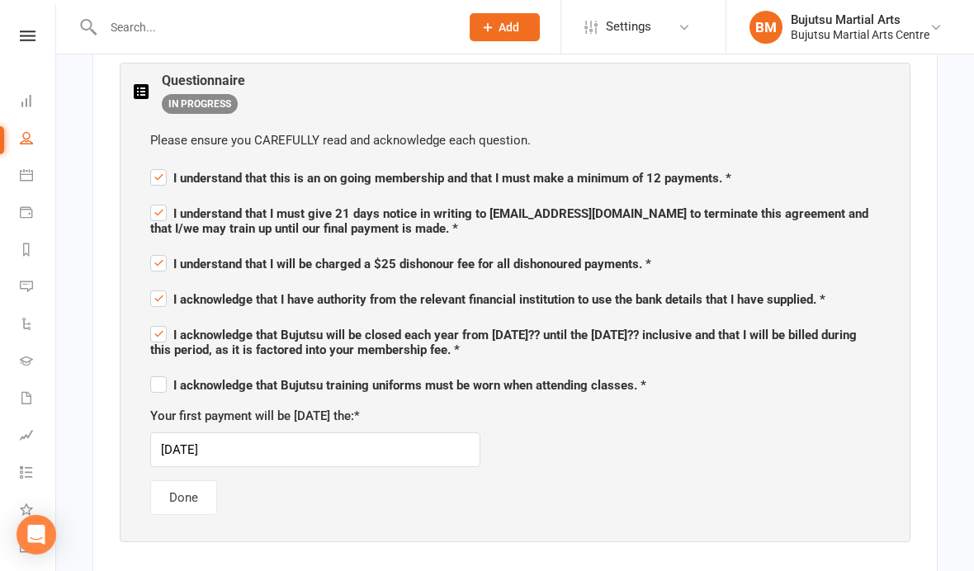
click at [159, 385] on label "I acknowledge that Bujutsu training uniforms must be worn when attending classe…" at bounding box center [398, 383] width 496 height 20
click at [159, 371] on input "I acknowledge that Bujutsu training uniforms must be worn when attending classe…" at bounding box center [398, 371] width 496 height 0
checkbox input "true"
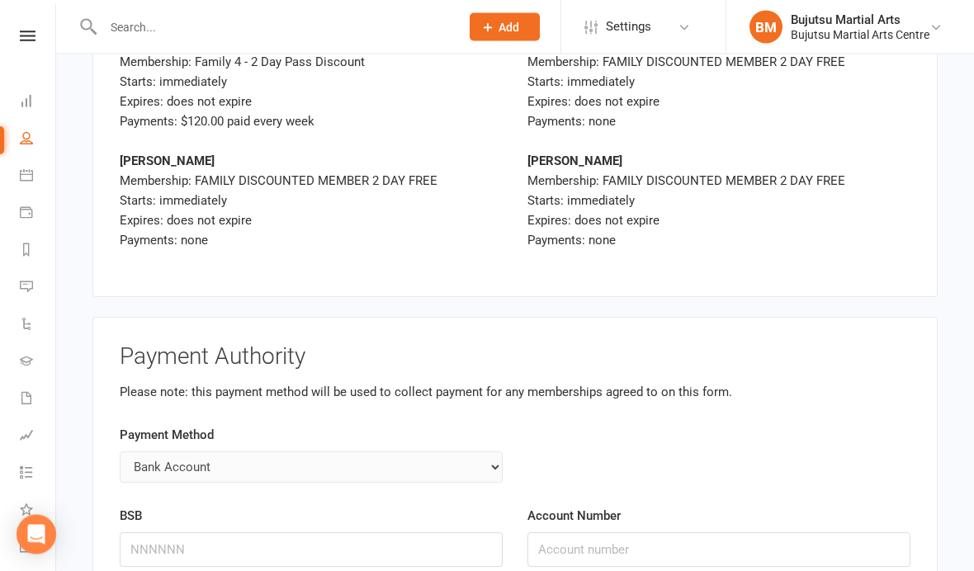
scroll to position [6803, 0]
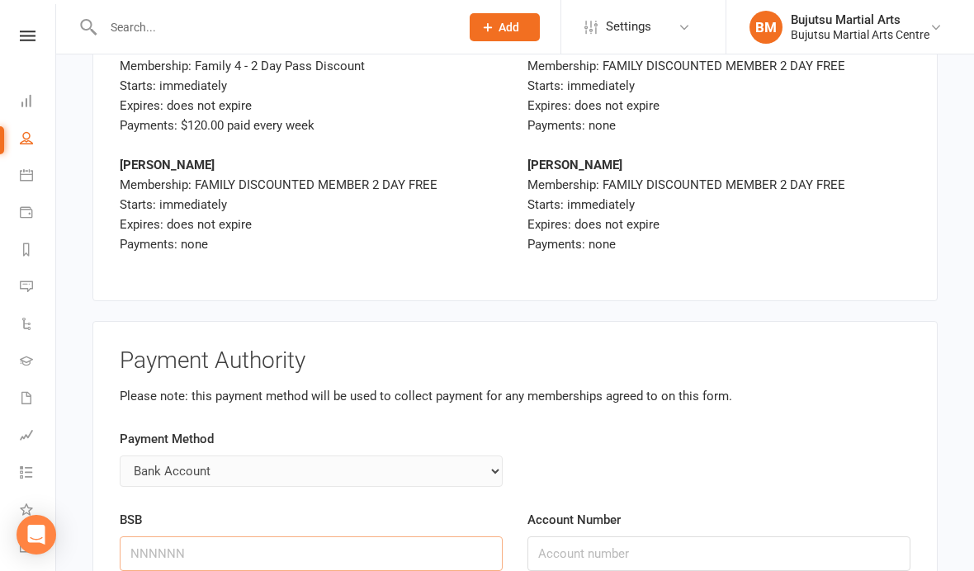
click at [470, 541] on input "BSB" at bounding box center [311, 554] width 383 height 35
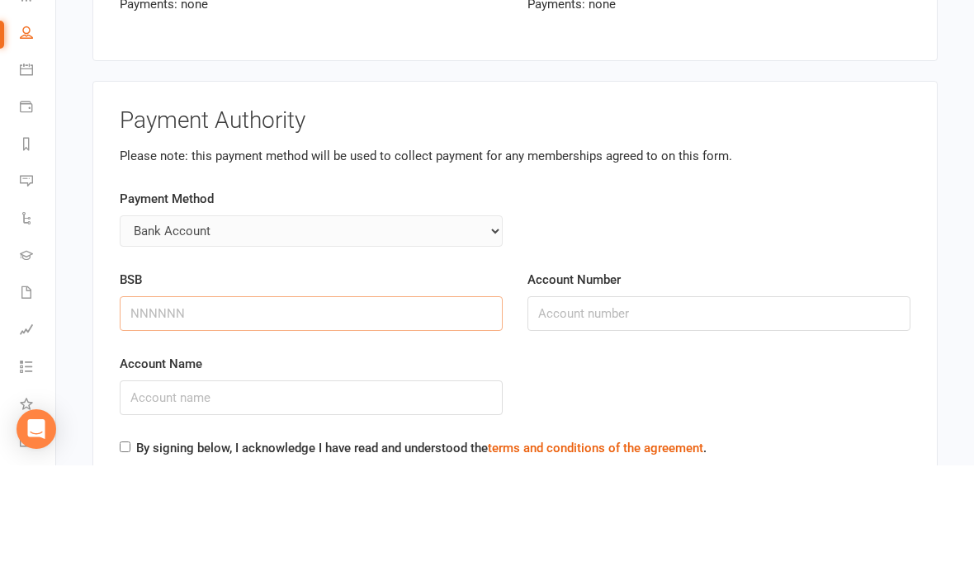
click at [203, 402] on input "BSB" at bounding box center [311, 419] width 383 height 35
click at [187, 402] on input "BSB" at bounding box center [311, 419] width 383 height 35
type input "062322"
click at [567, 402] on input "Account Number" at bounding box center [719, 419] width 383 height 35
type input "10267654"
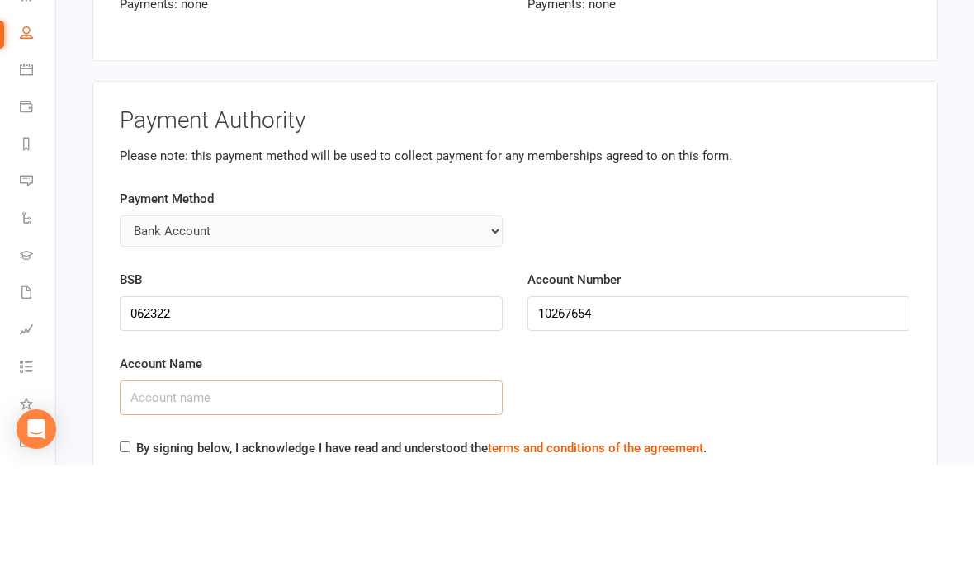
click at [193, 486] on input "Account Name" at bounding box center [311, 503] width 383 height 35
type input "b"
type input "Benjamin Welsh and Kaitlyn Welsh"
click at [121, 548] on input "By signing below, I acknowledge I have read and understood the terms and condit…" at bounding box center [125, 553] width 11 height 11
checkbox input "true"
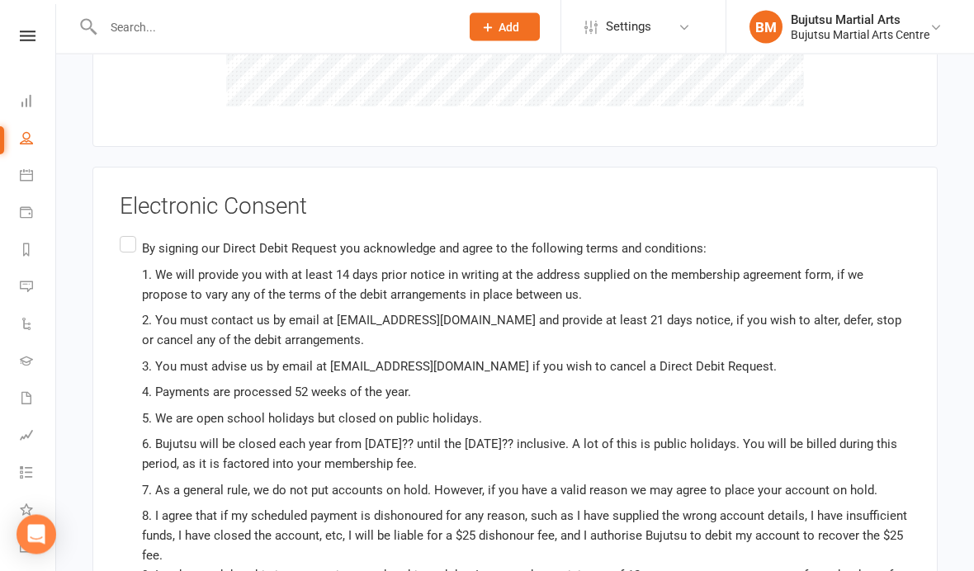
scroll to position [7761, 0]
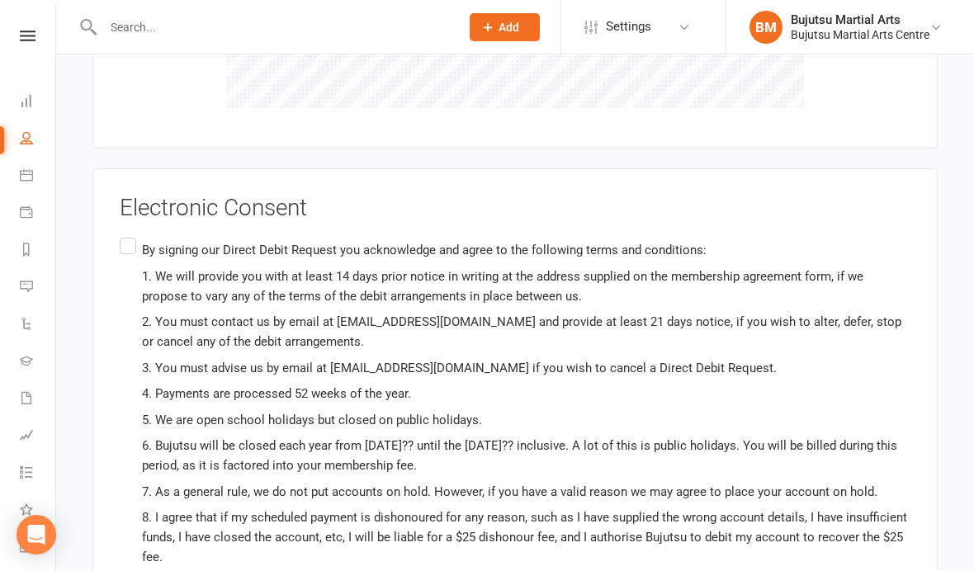
click at [139, 235] on label "By signing our Direct Debit Request you acknowledge and agree to the following …" at bounding box center [515, 464] width 791 height 458
click at [130, 235] on input "By signing our Direct Debit Request you acknowledge and agree to the following …" at bounding box center [125, 235] width 11 height 0
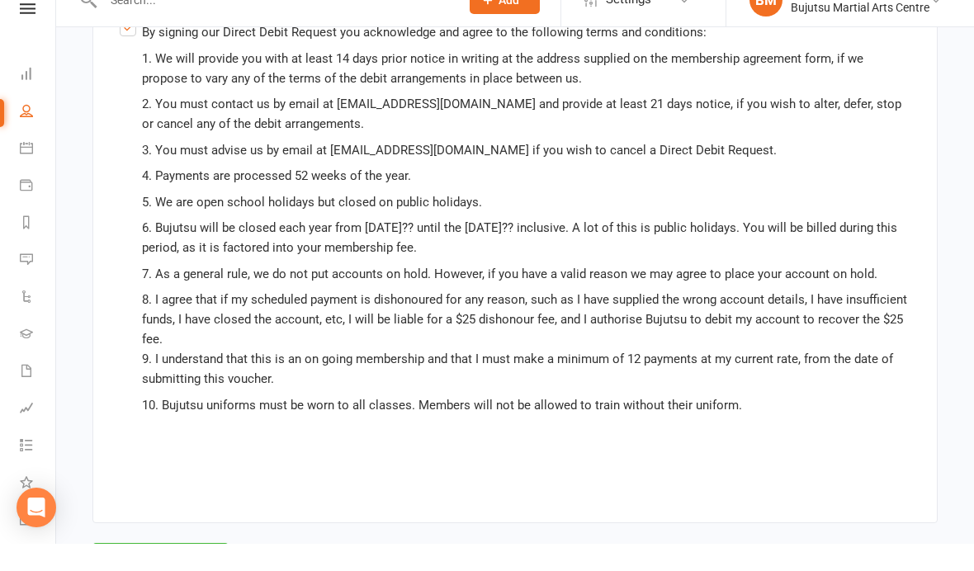
scroll to position [8020, 0]
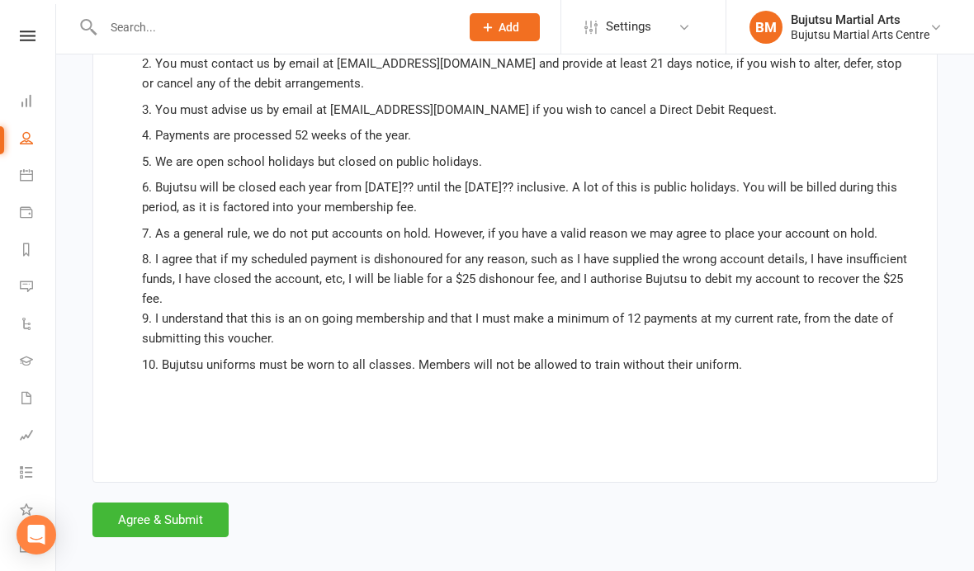
click at [165, 503] on button "Agree & Submit" at bounding box center [160, 520] width 136 height 35
